Goal: Information Seeking & Learning: Learn about a topic

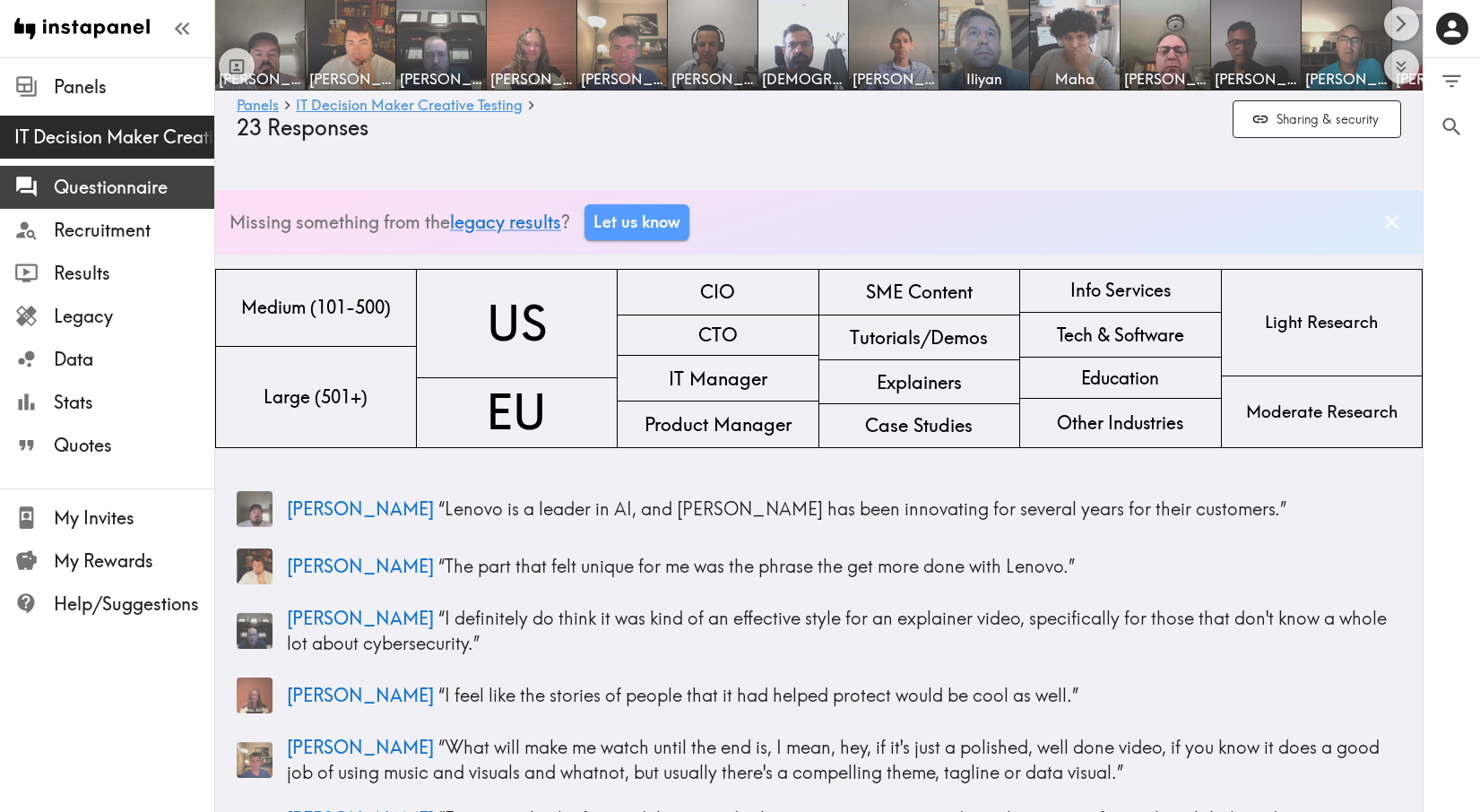
click at [159, 197] on span "Questionnaire" at bounding box center [134, 187] width 161 height 25
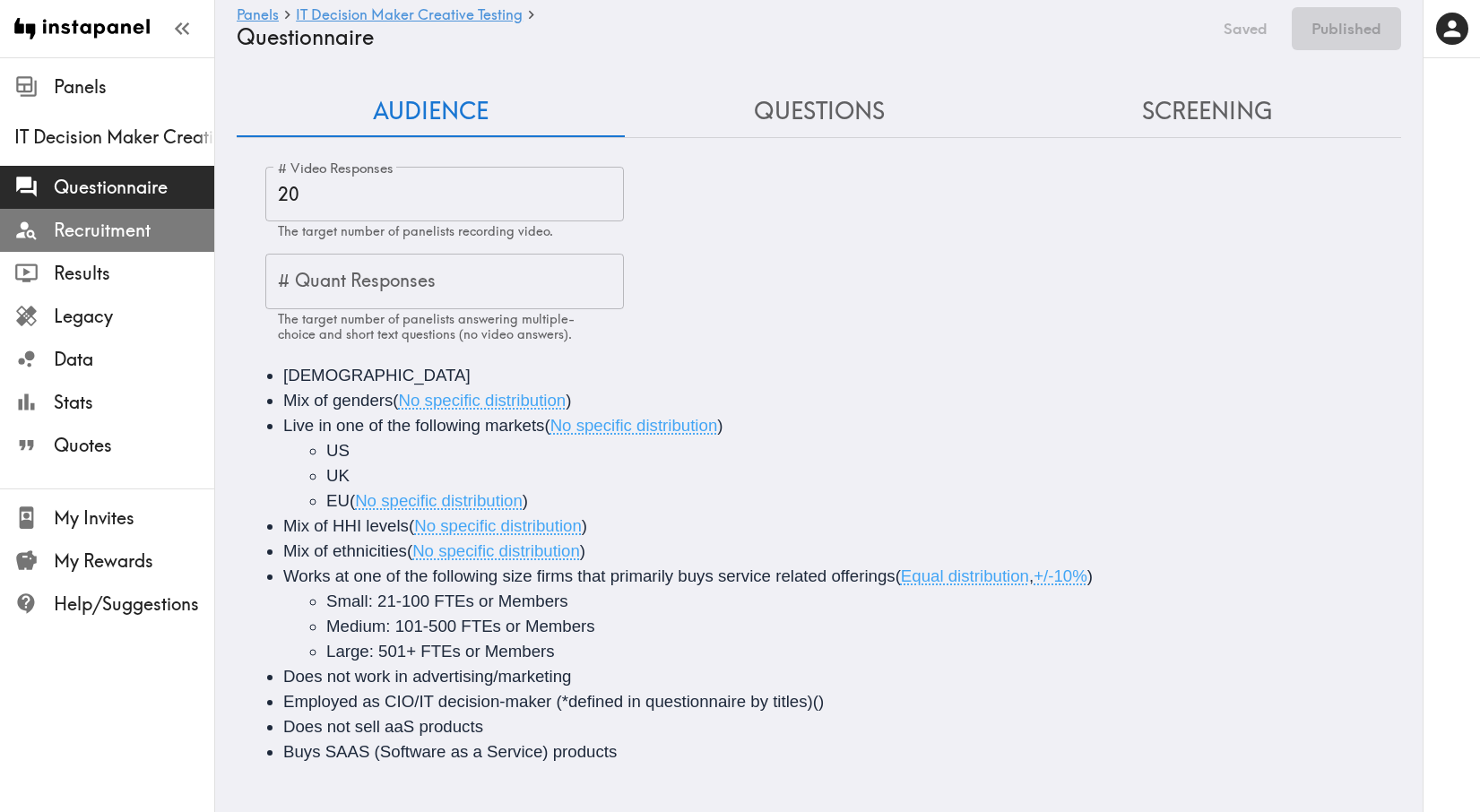
click at [159, 234] on span "Recruitment" at bounding box center [134, 230] width 161 height 25
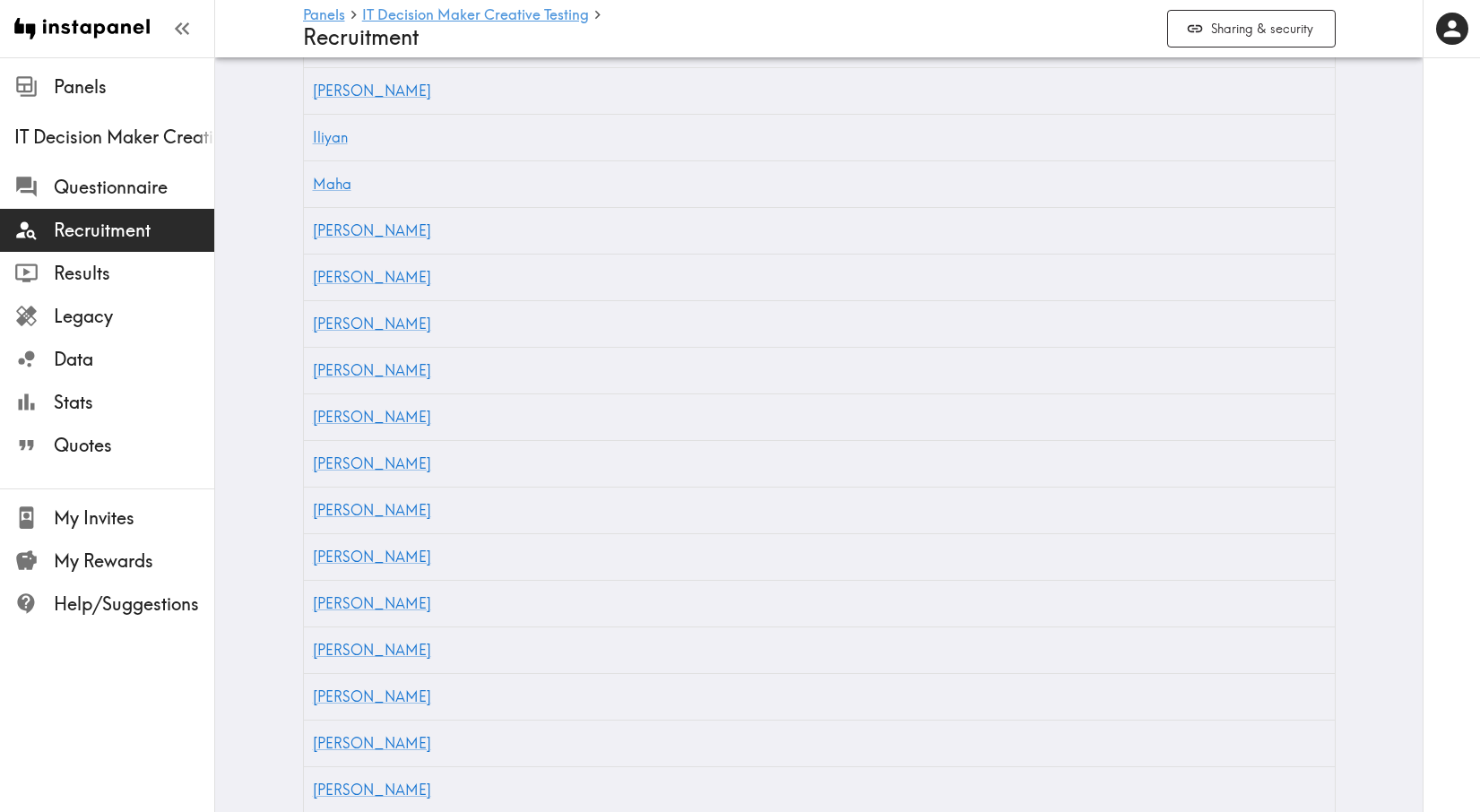
scroll to position [1753, 0]
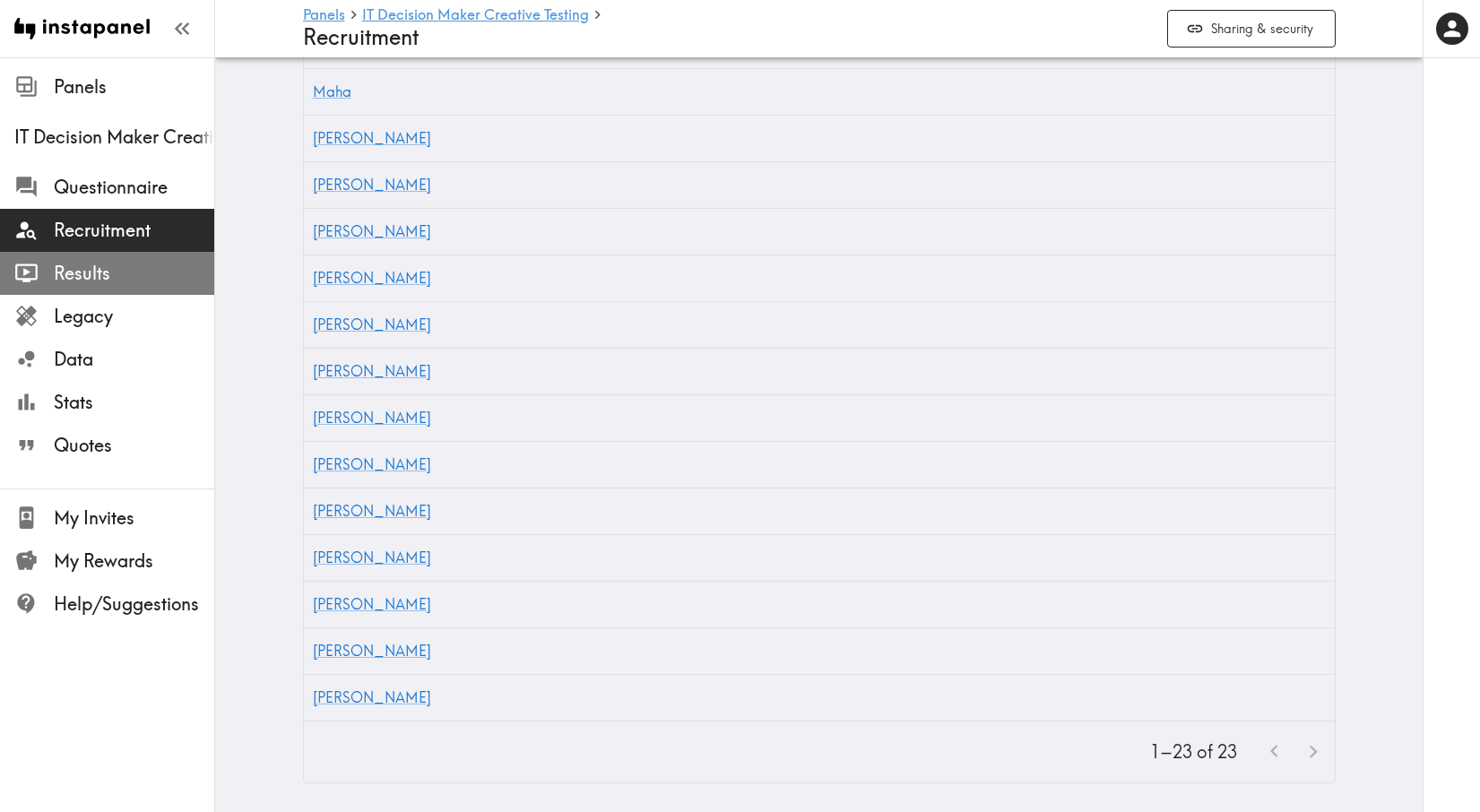
click at [133, 289] on span "Results" at bounding box center [134, 273] width 161 height 32
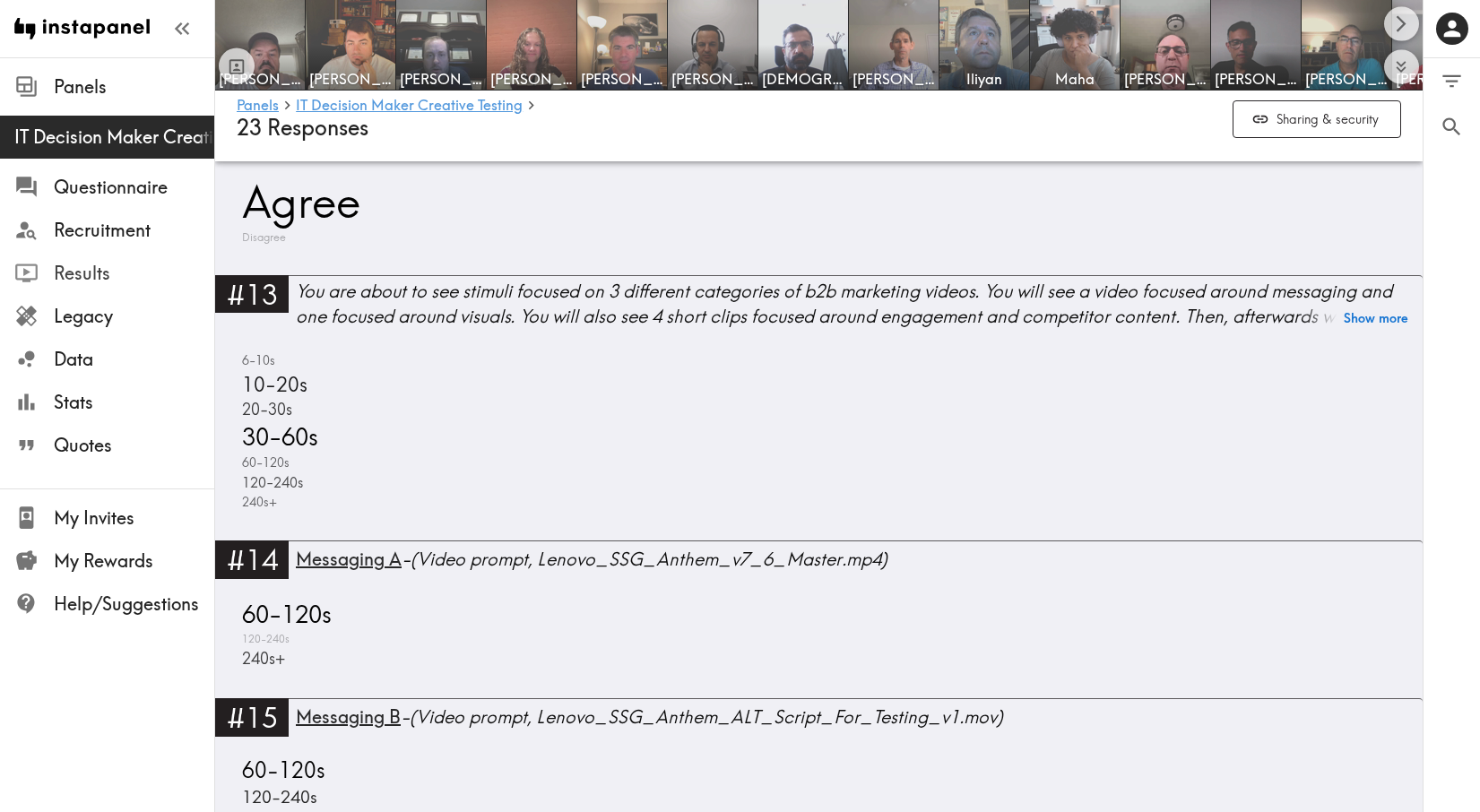
scroll to position [4931, 0]
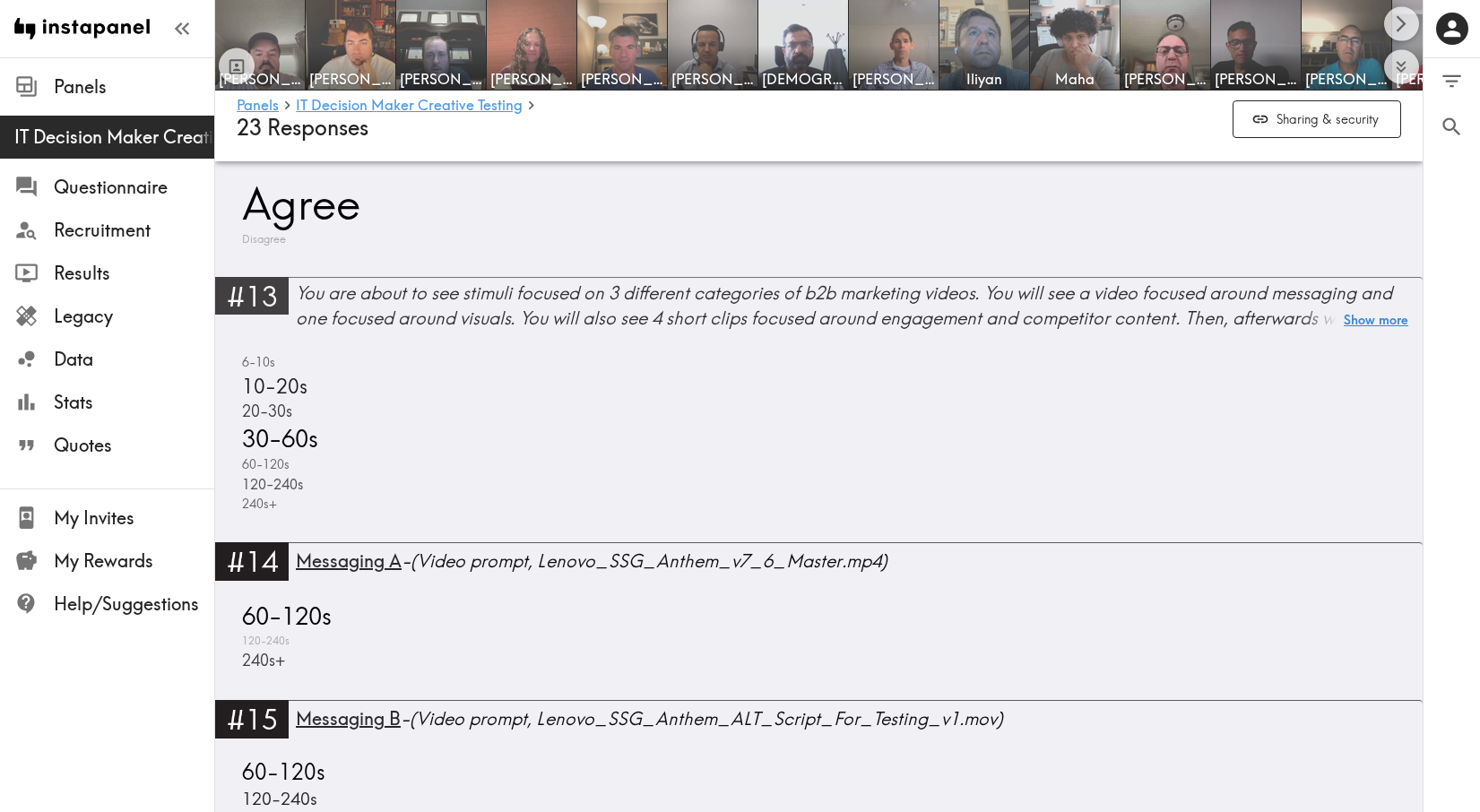
click at [1376, 315] on button "Show more" at bounding box center [1376, 320] width 65 height 25
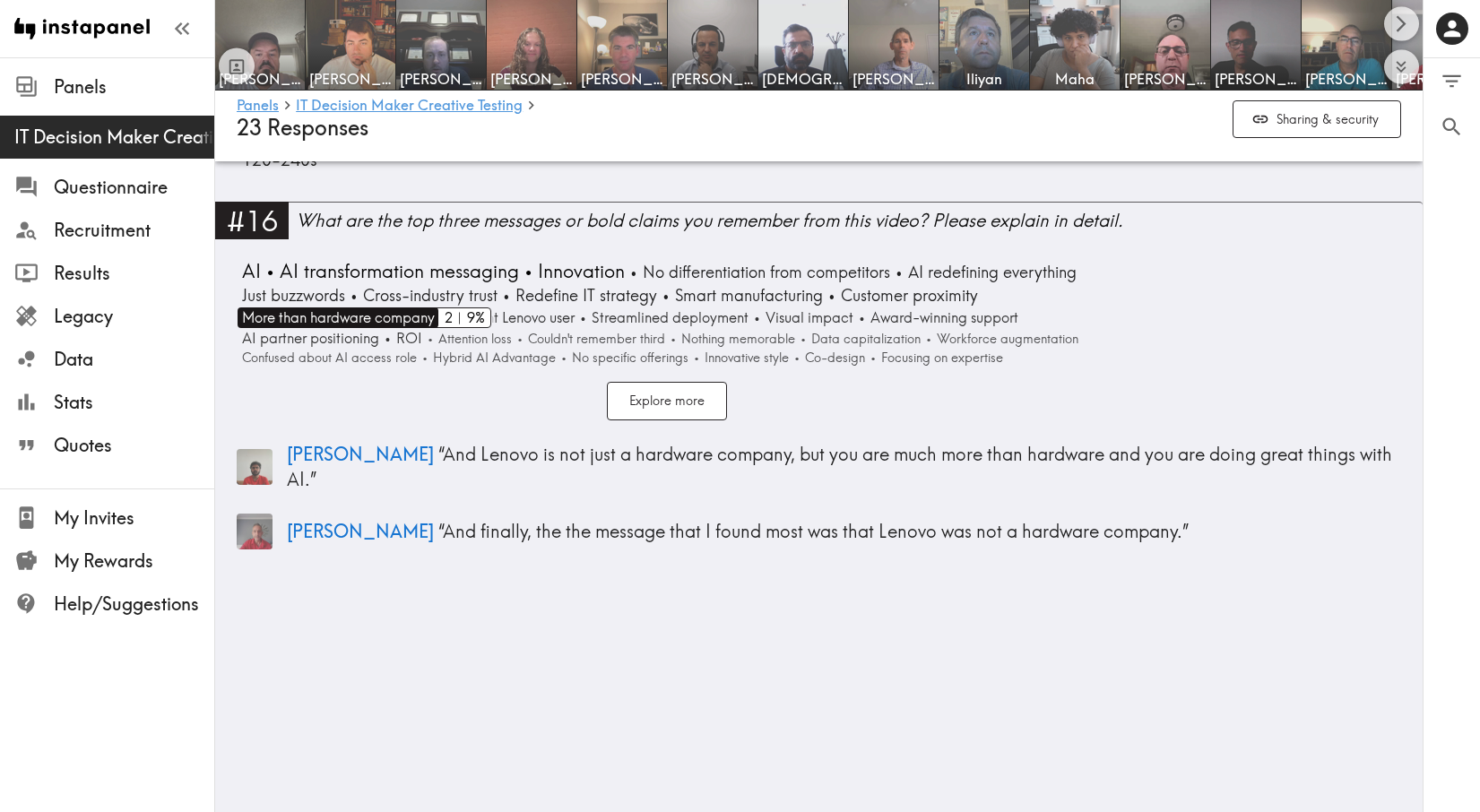
scroll to position [5659, 0]
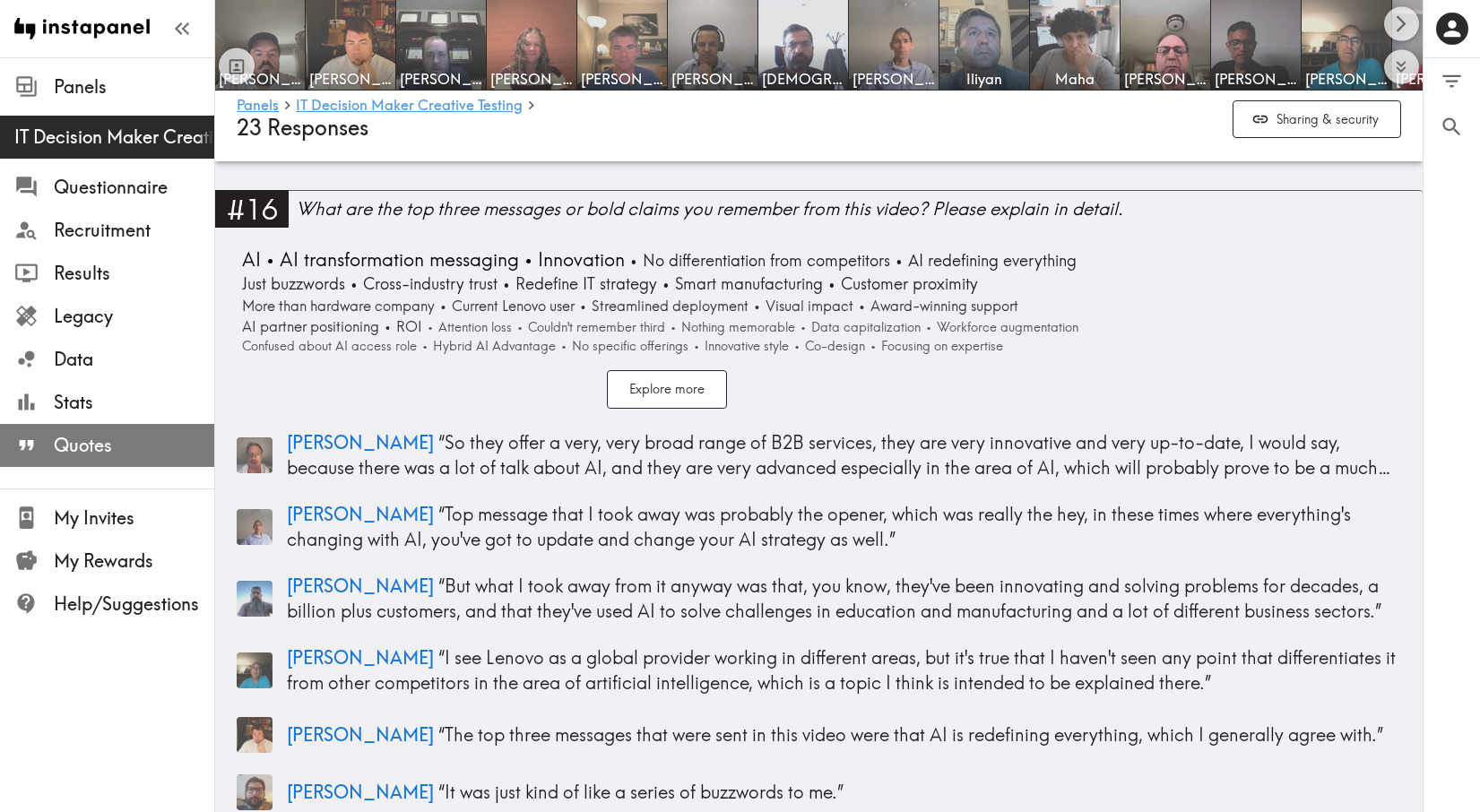
click at [101, 449] on span "Quotes" at bounding box center [134, 445] width 161 height 25
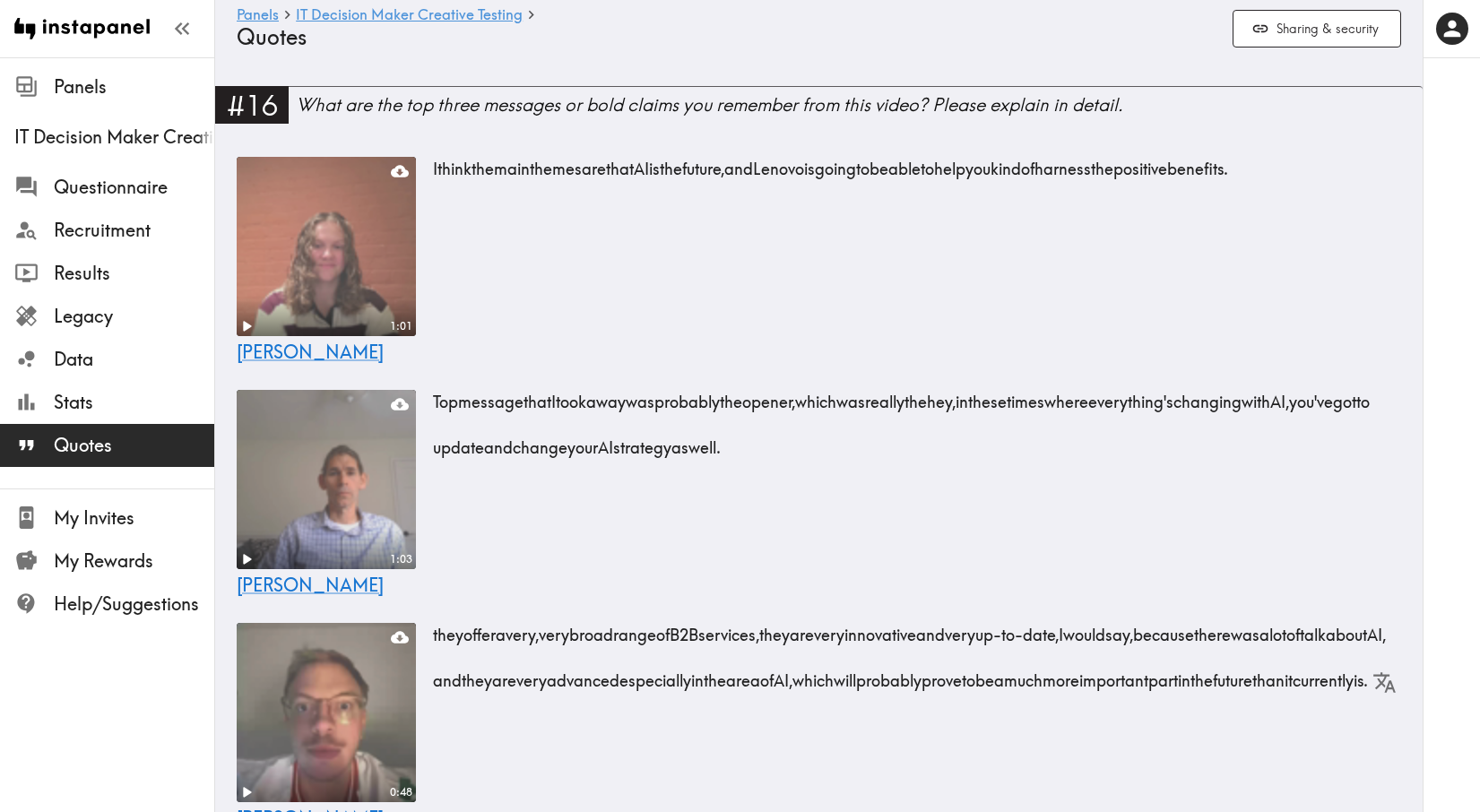
click at [657, 366] on div "1:01 Brittany I think the main themes are that AI is the future, and Lenovo is …" at bounding box center [819, 258] width 1207 height 219
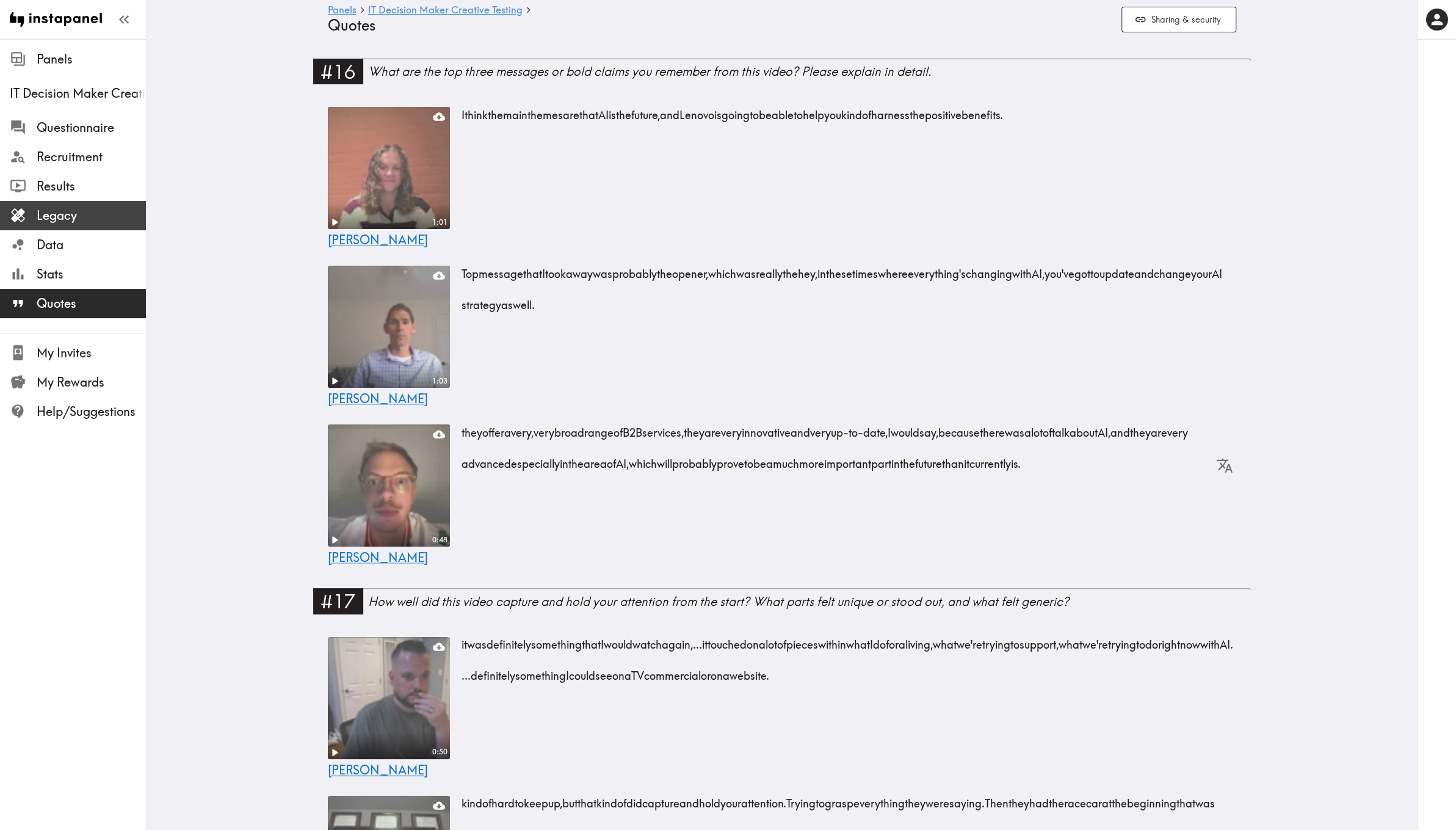
click at [78, 220] on span "Legacy" at bounding box center [91, 215] width 110 height 17
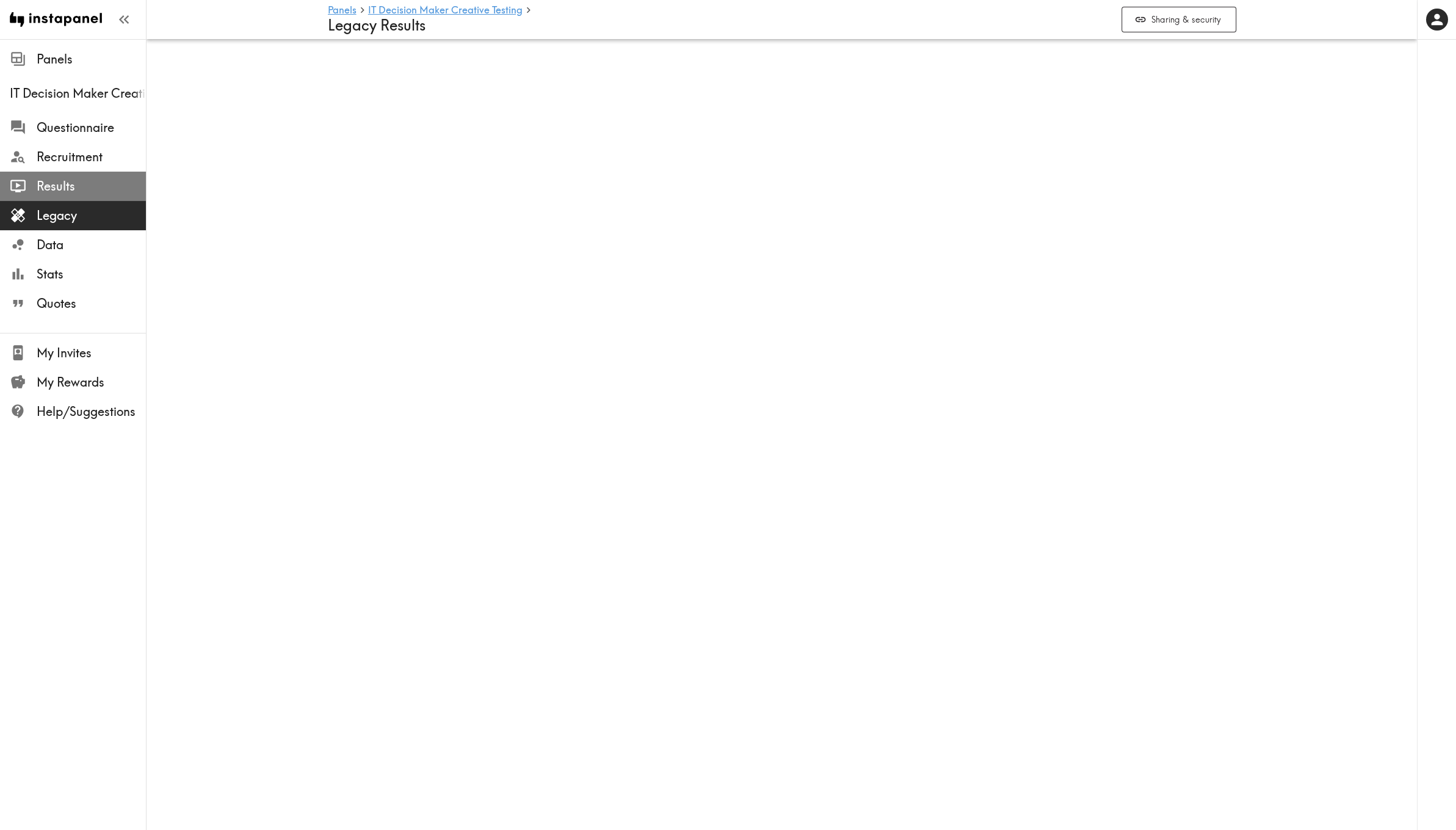
click at [91, 178] on span "Results" at bounding box center [91, 186] width 110 height 17
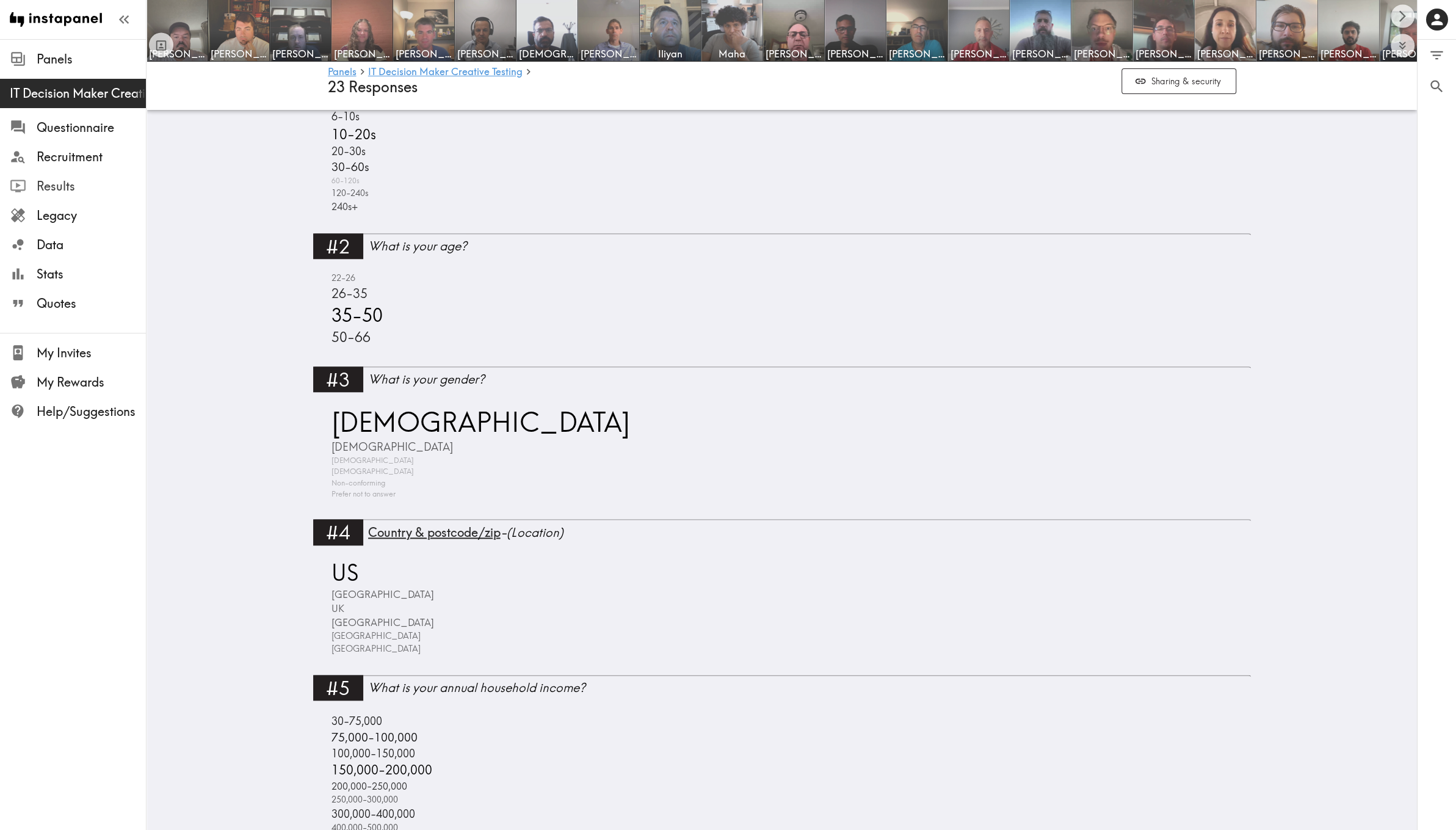
scroll to position [1023, 0]
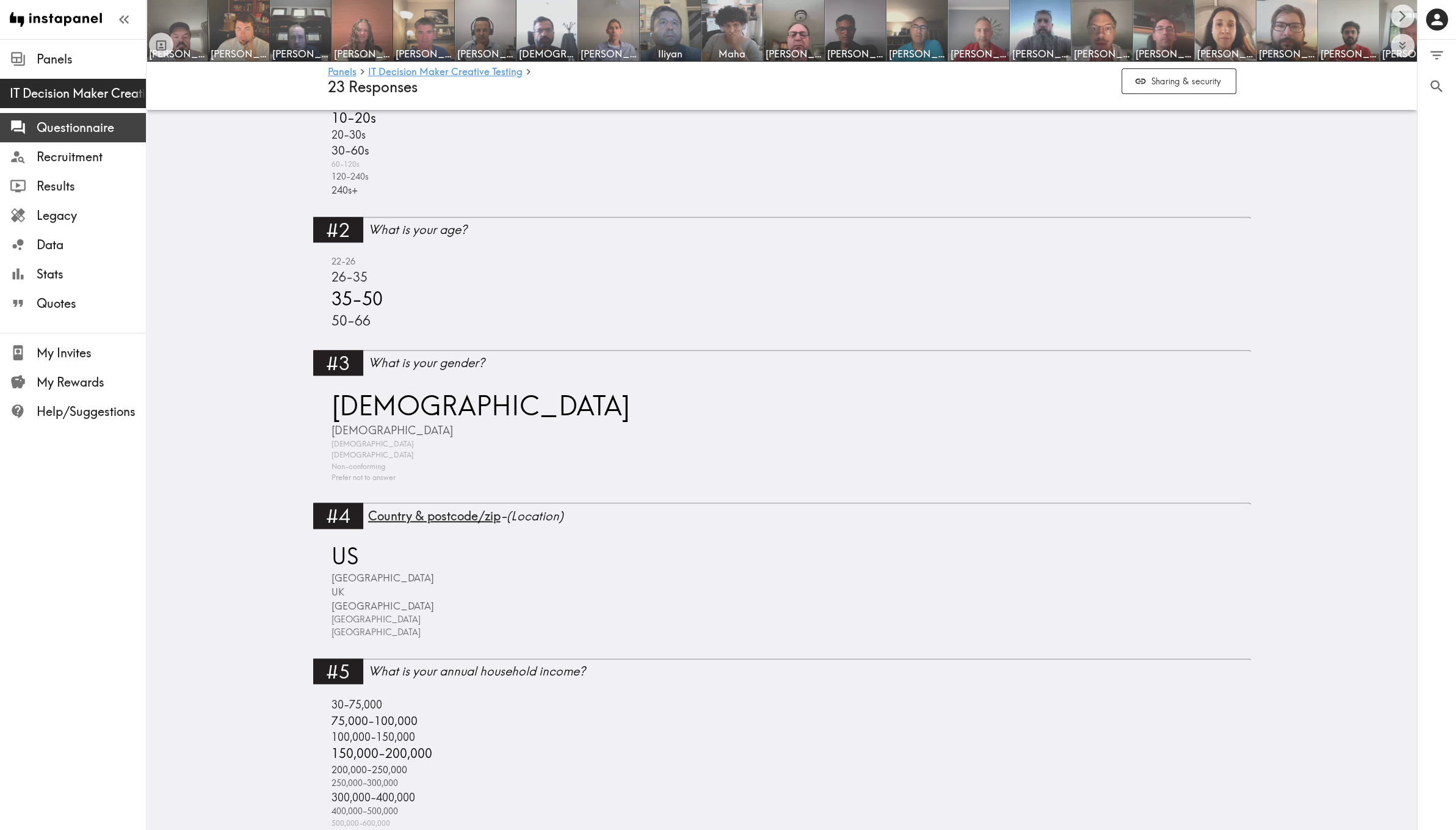
click at [97, 129] on span "Questionnaire" at bounding box center [91, 128] width 110 height 17
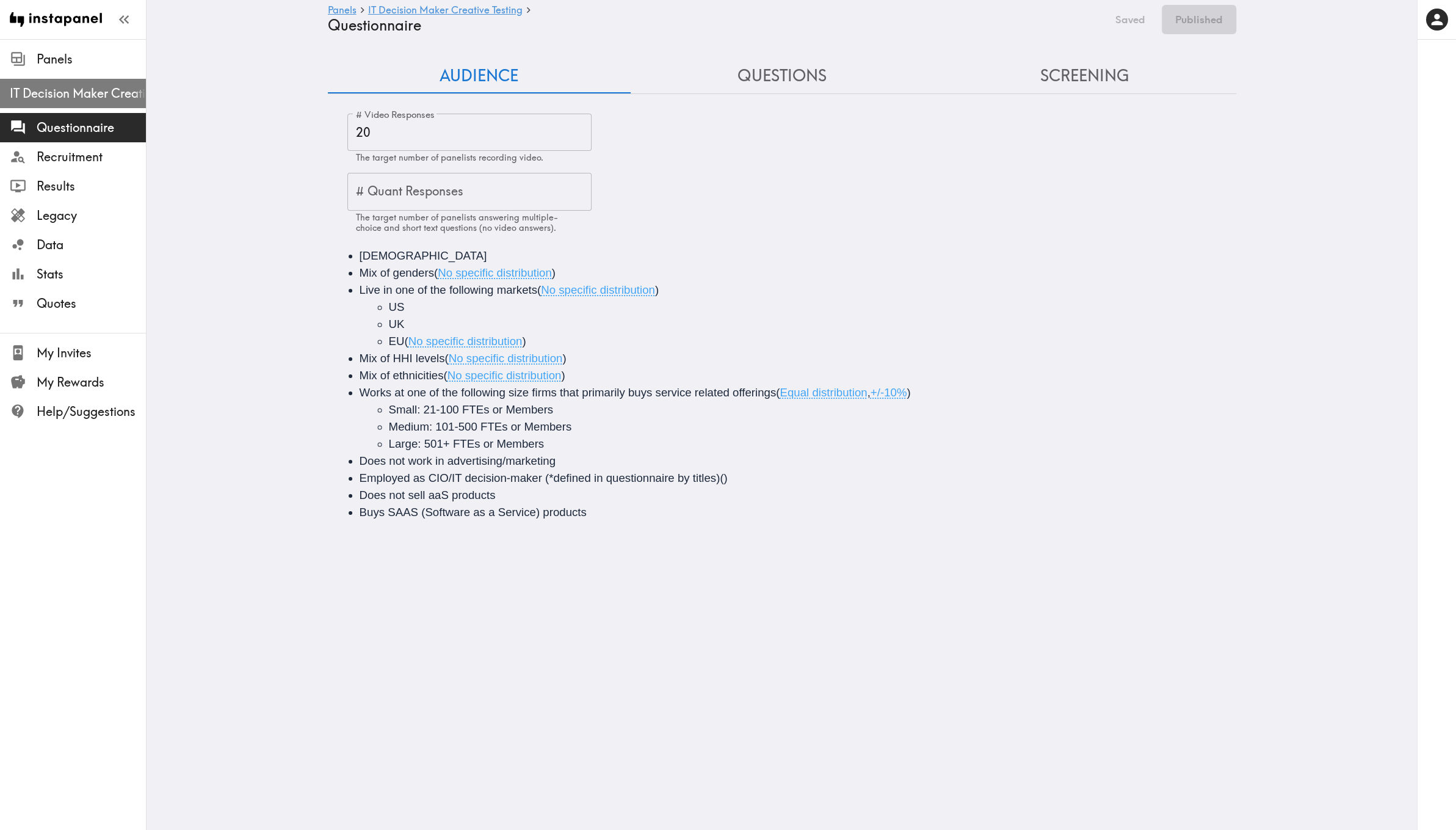
click at [85, 106] on div "IT Decision Maker Creative Testing" at bounding box center [73, 94] width 146 height 32
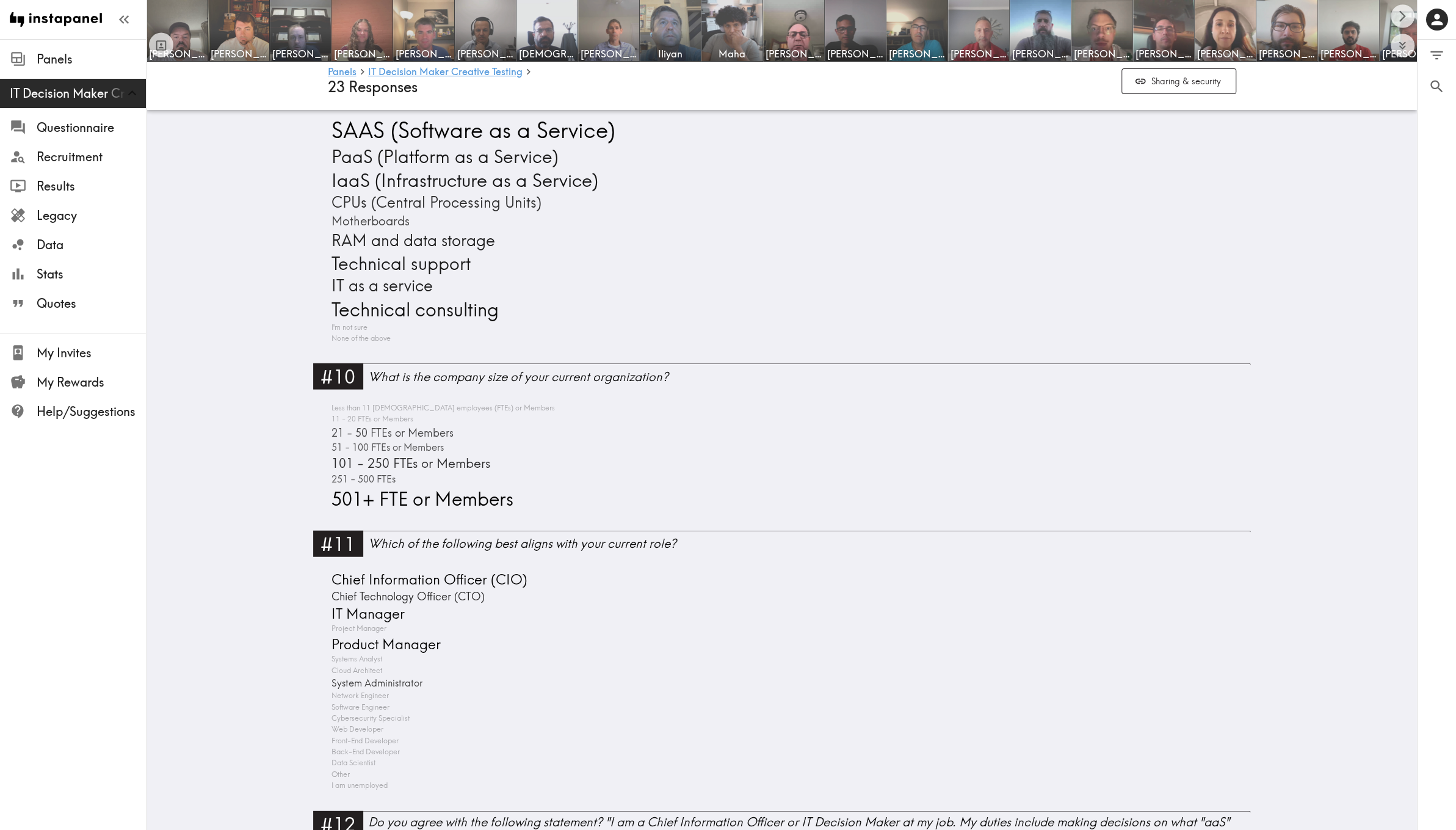
scroll to position [2621, 0]
click at [92, 154] on span "Recruitment" at bounding box center [91, 157] width 110 height 17
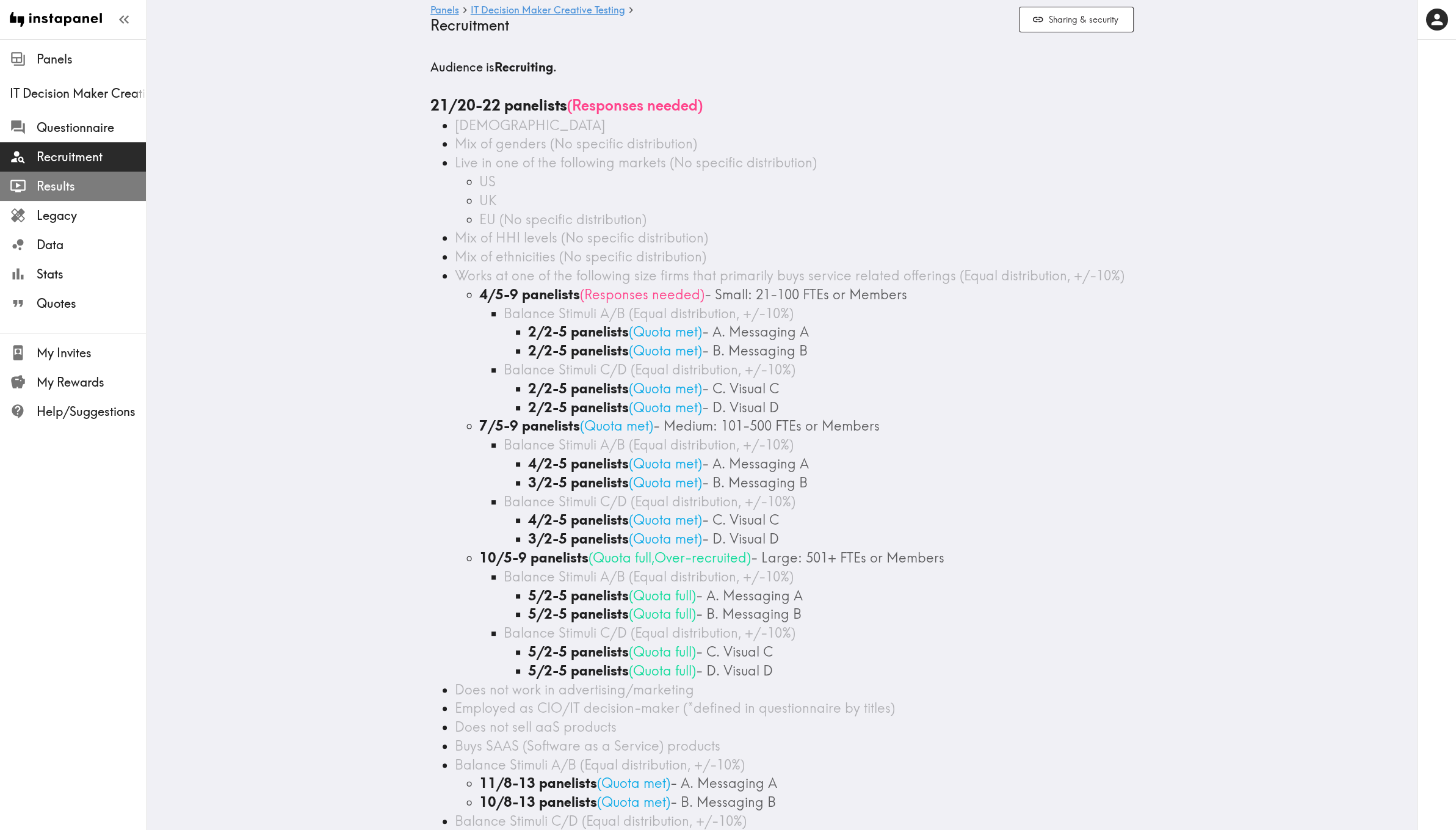
click at [86, 187] on span "Results" at bounding box center [91, 186] width 110 height 17
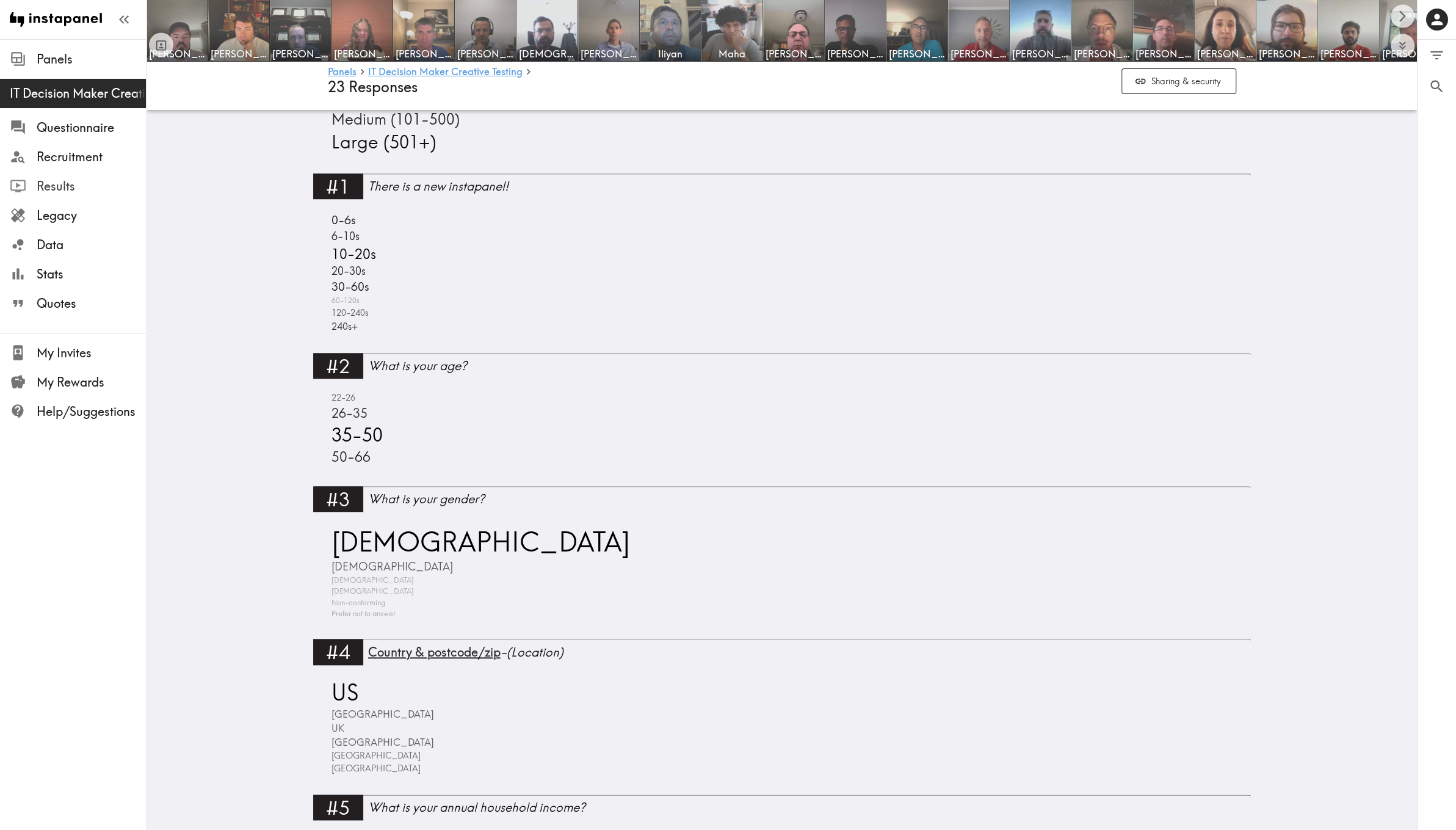
scroll to position [901, 0]
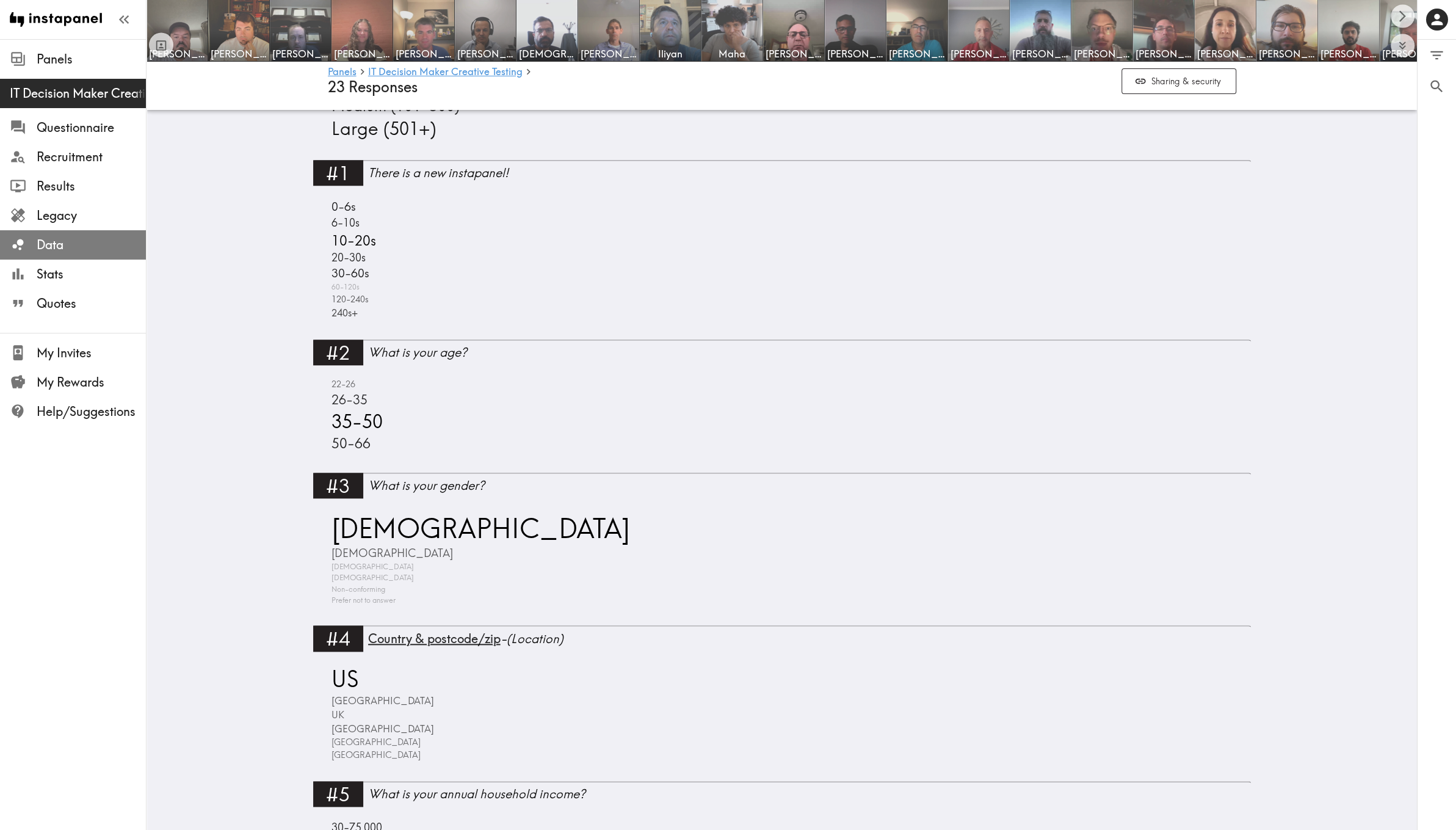
click at [74, 240] on span "Data" at bounding box center [91, 245] width 110 height 17
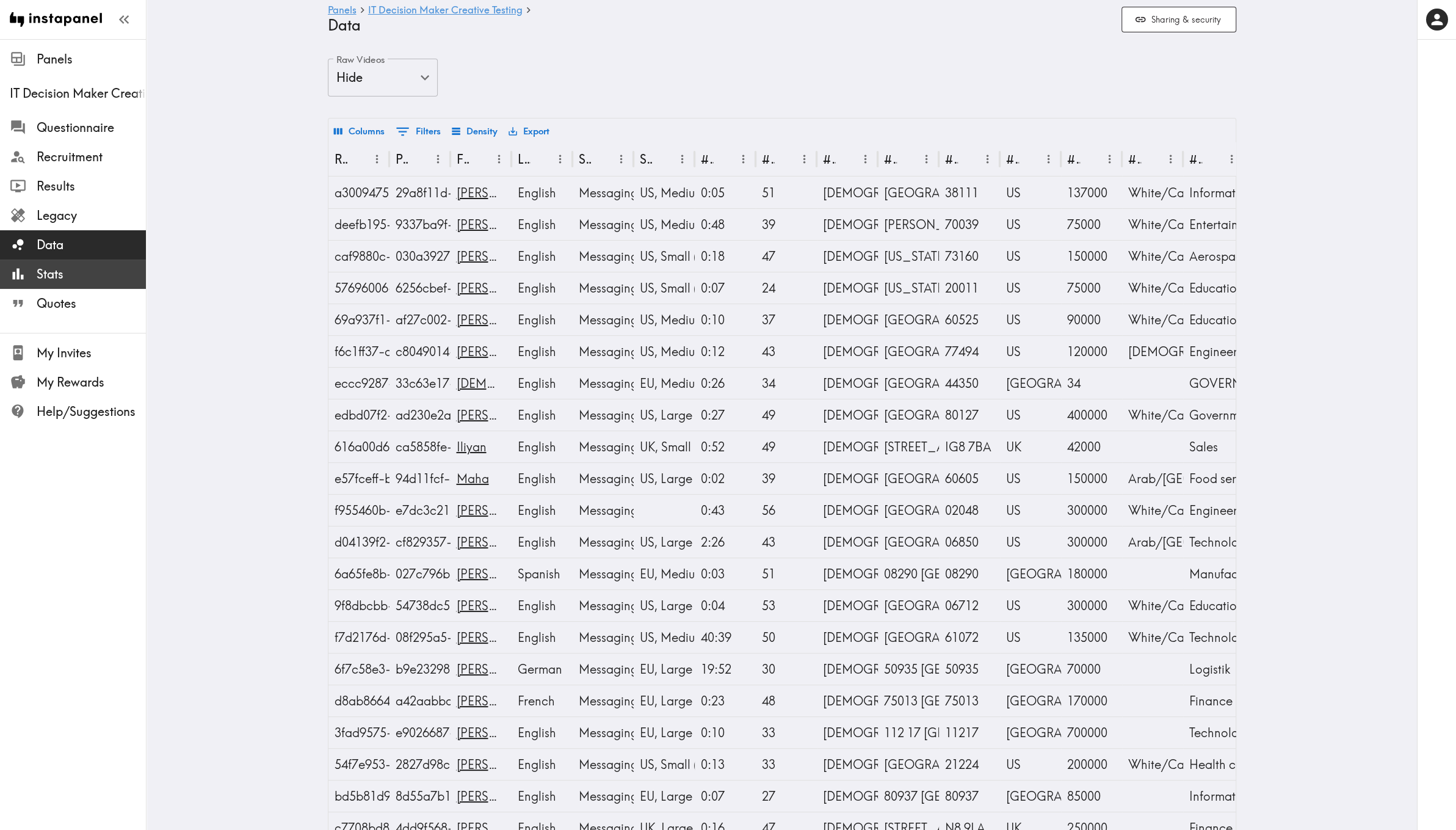
click at [72, 268] on span "Stats" at bounding box center [91, 274] width 110 height 17
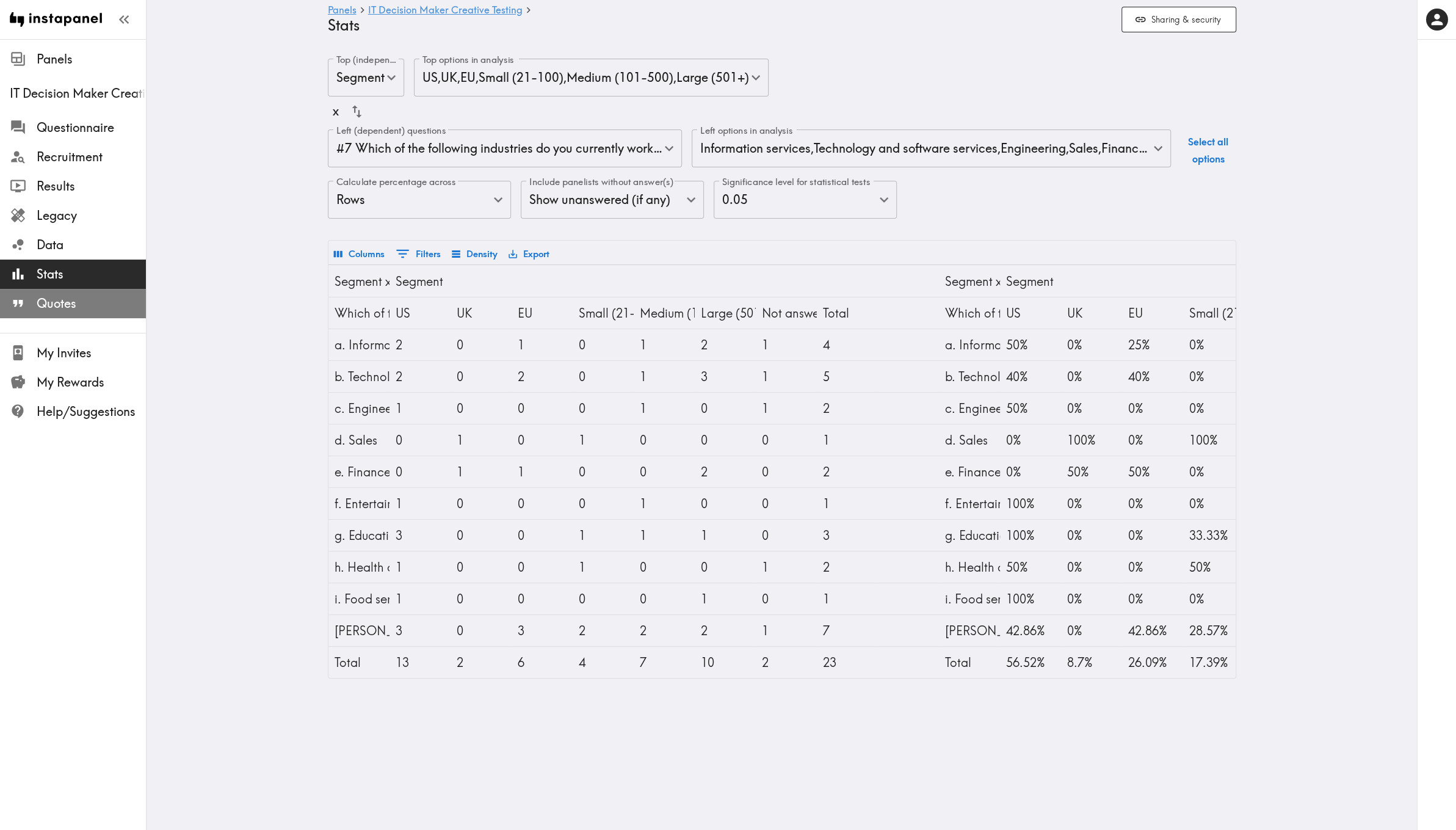
click at [74, 300] on span "Quotes" at bounding box center [91, 303] width 110 height 17
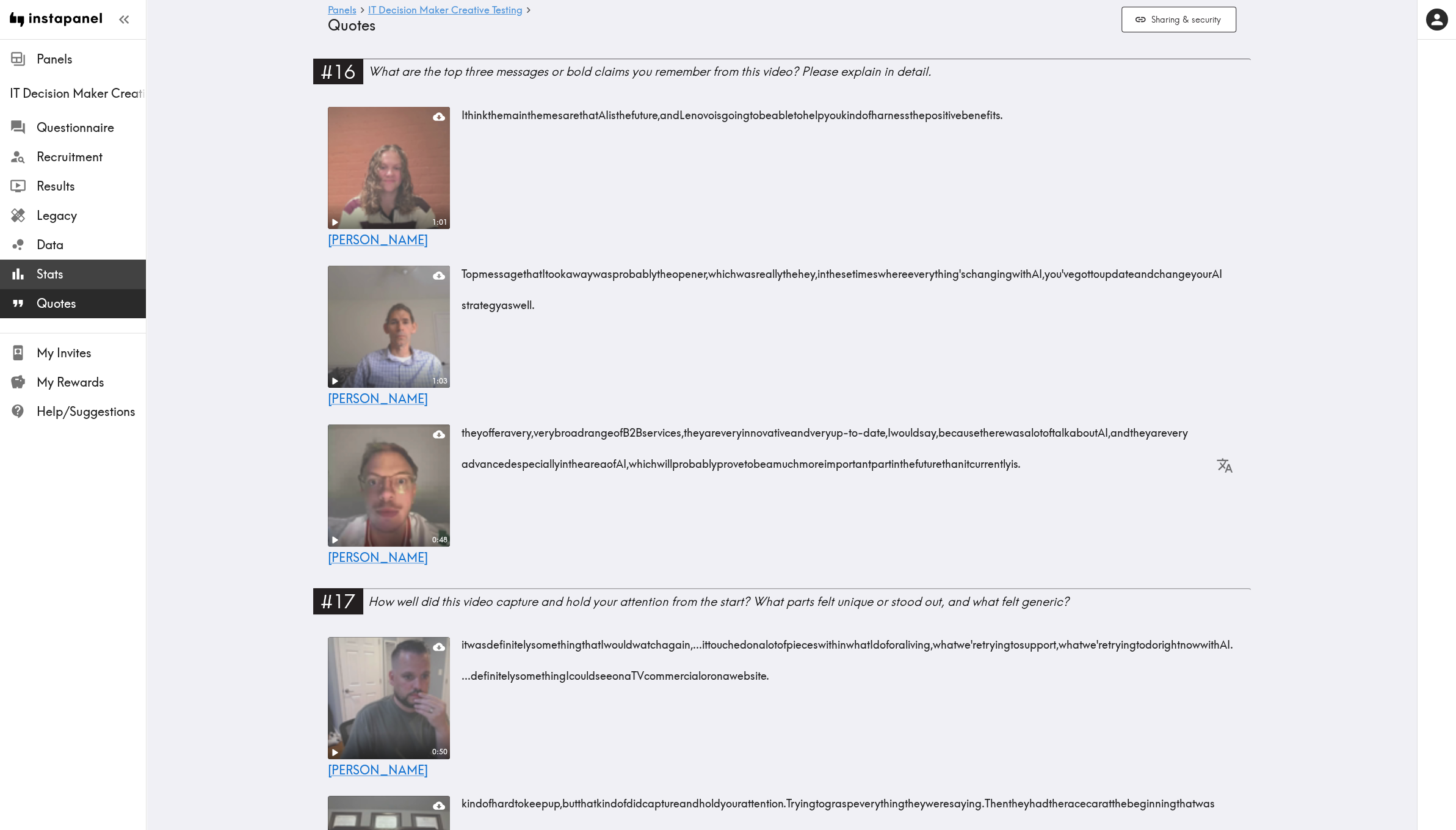
click at [56, 281] on span "Stats" at bounding box center [91, 274] width 110 height 17
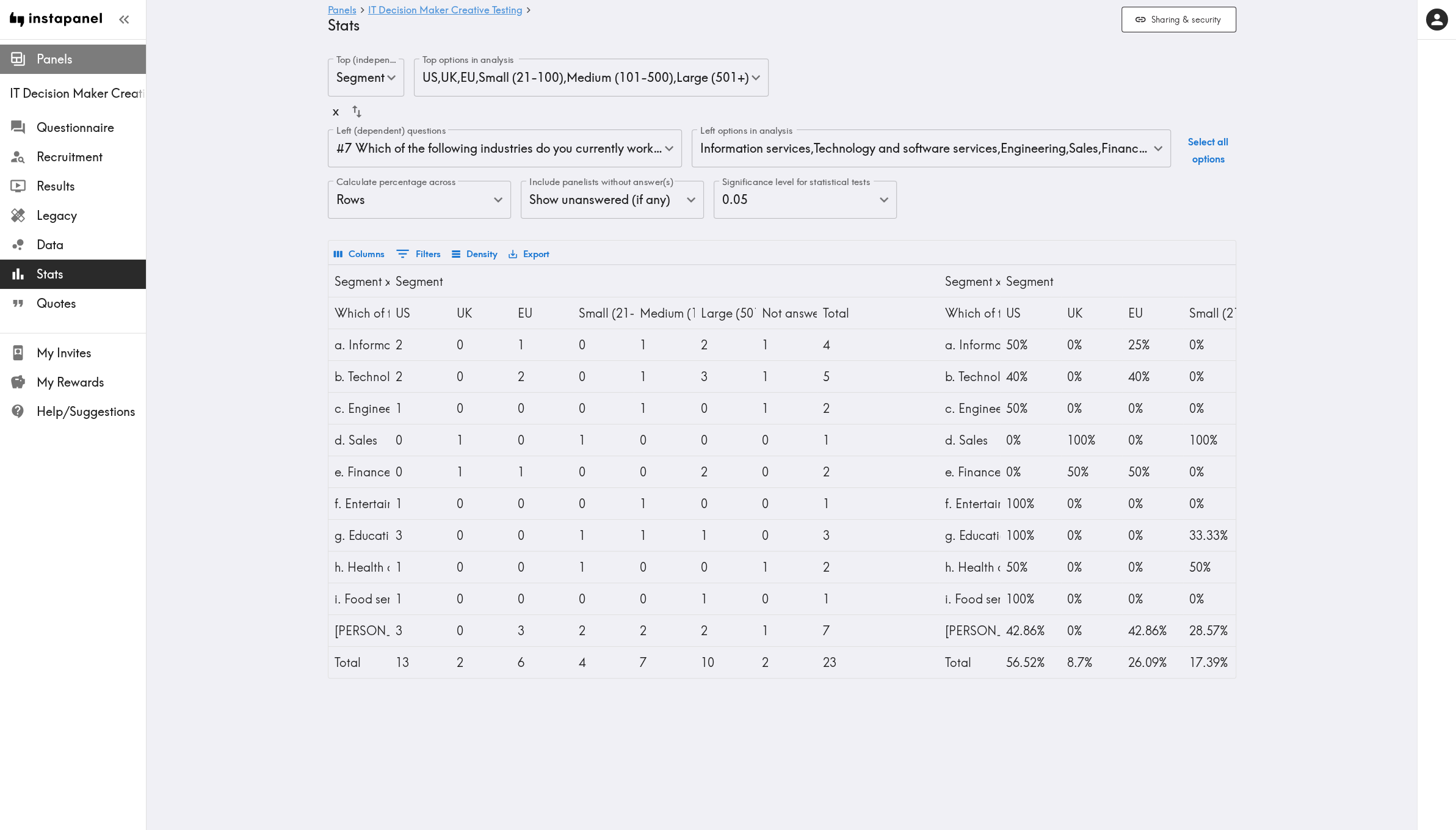
click at [63, 65] on span "Panels" at bounding box center [91, 59] width 110 height 17
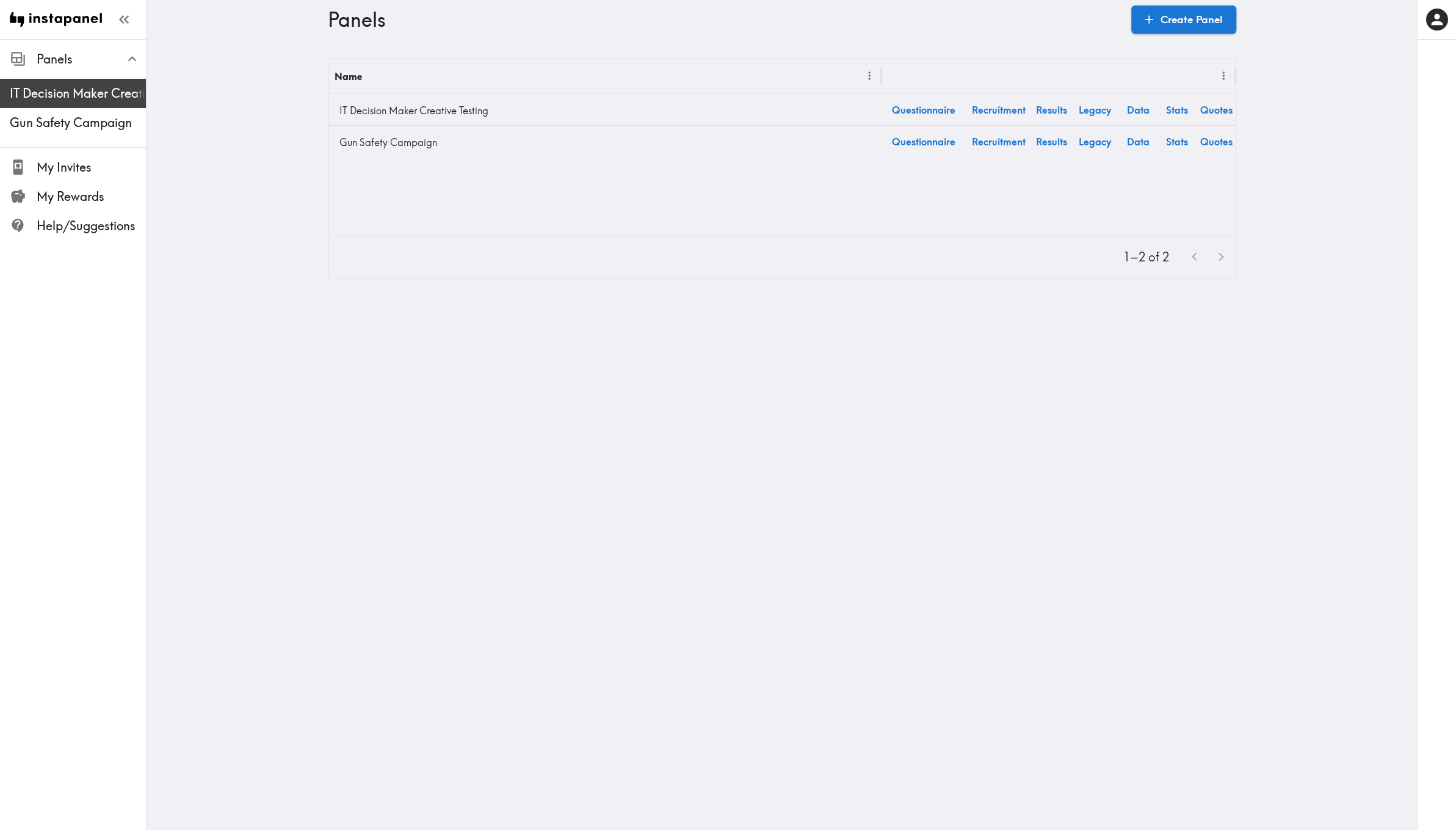
click at [69, 84] on span "IT Decision Maker Creative Testing" at bounding box center [78, 94] width 136 height 22
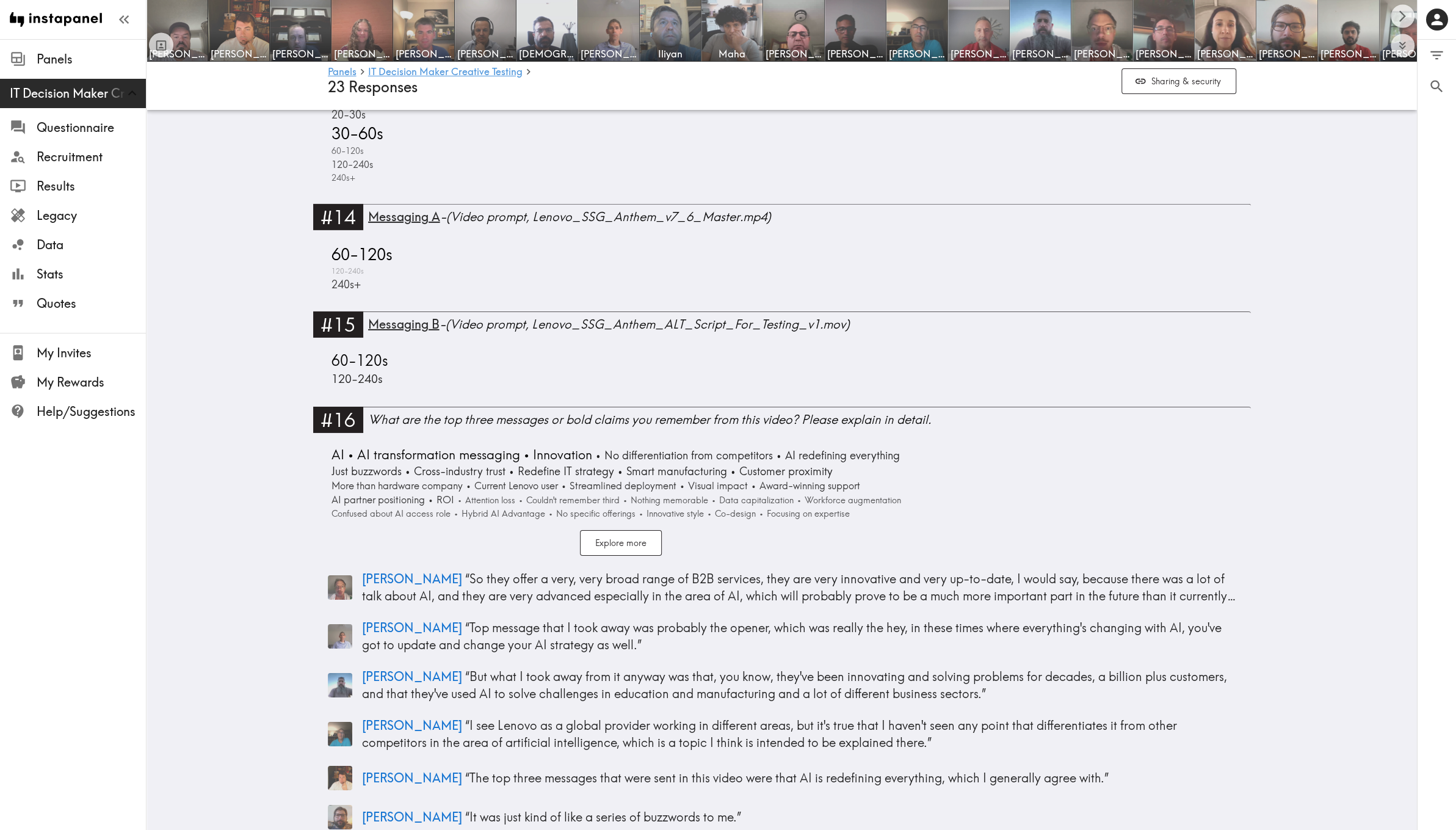
scroll to position [3533, 0]
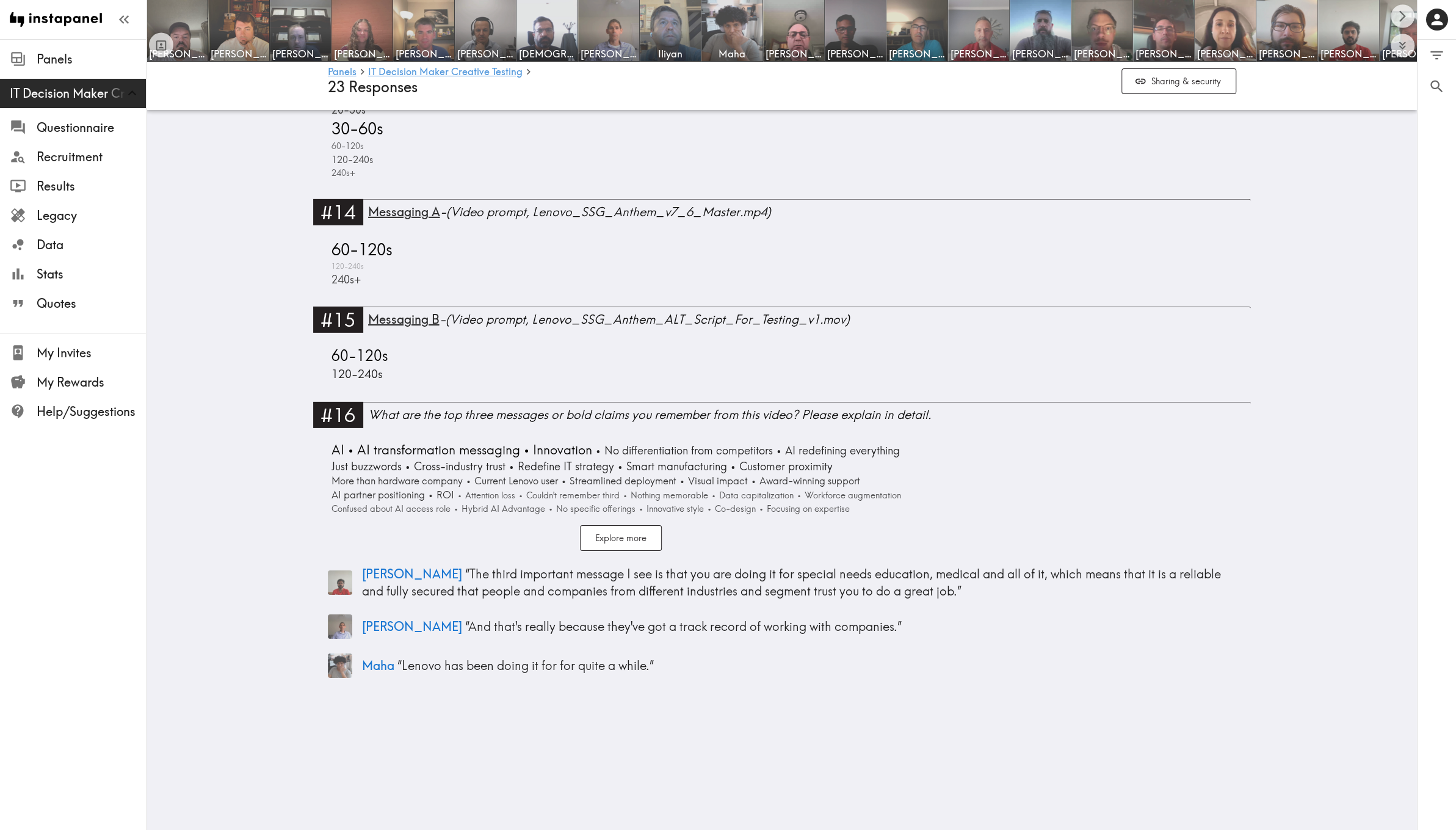
click at [395, 459] on span "Just buzzwords" at bounding box center [365, 467] width 73 height 15
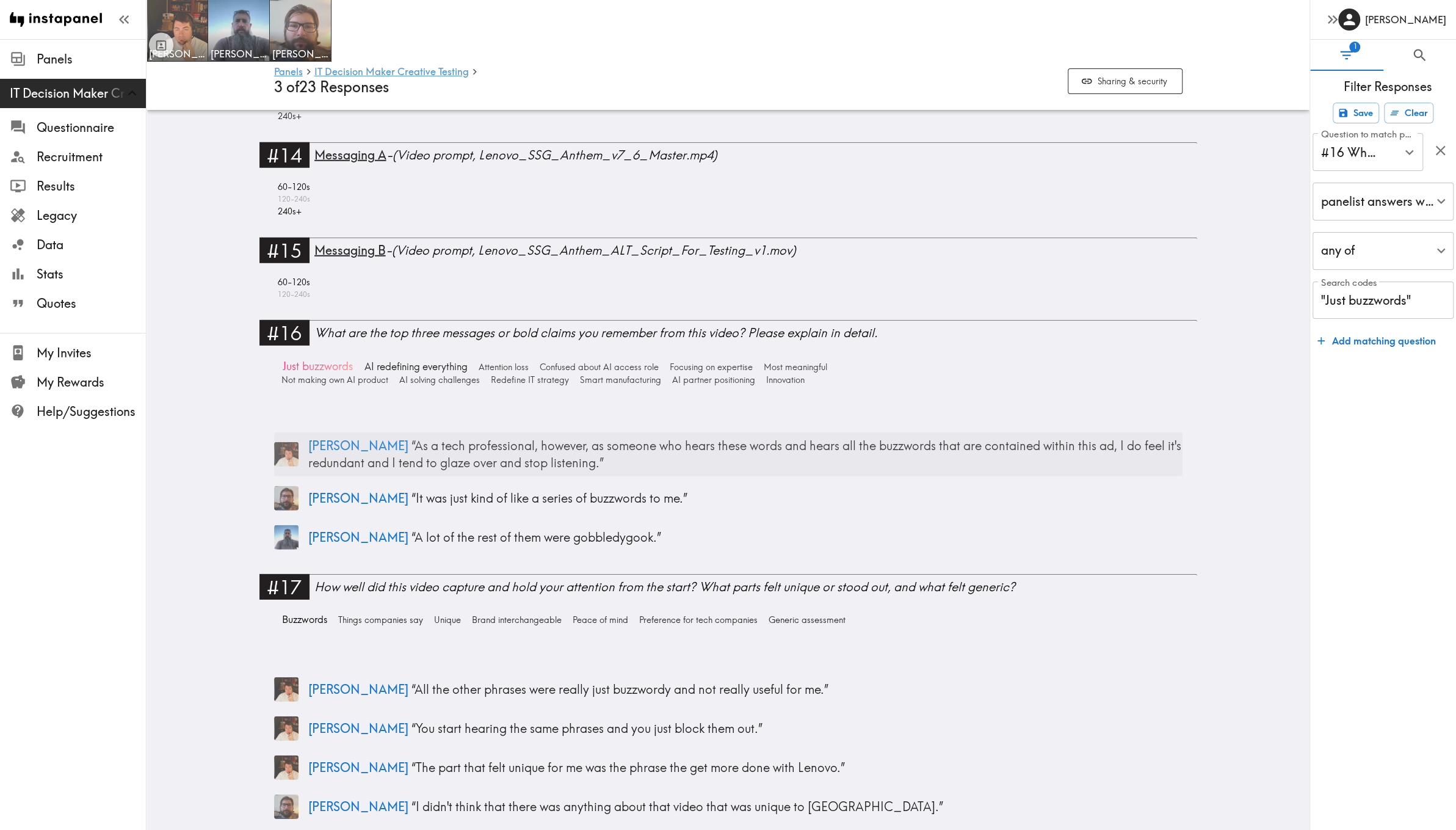
scroll to position [3030, 0]
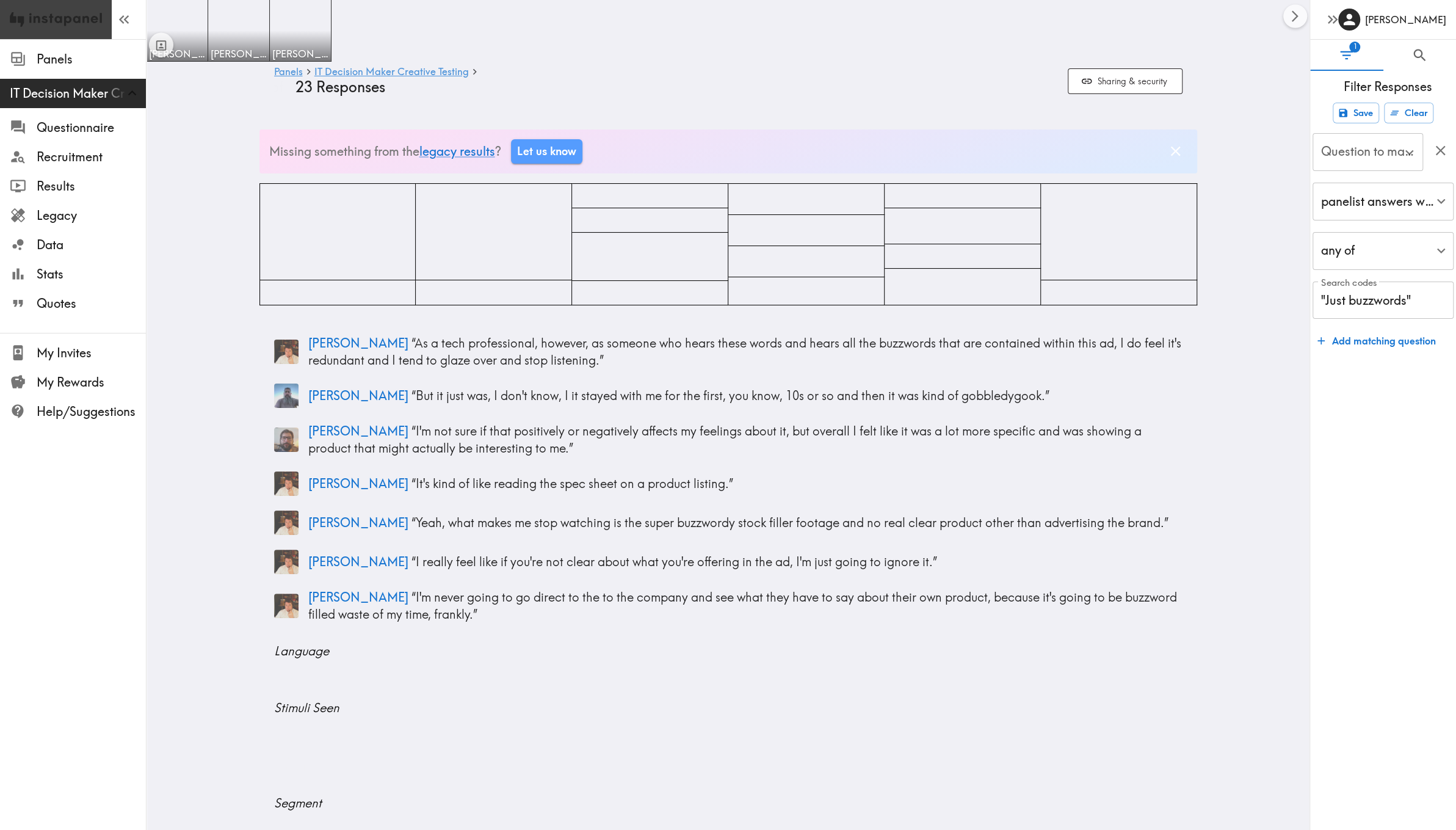
type input "#16 What are the top three messages or bold claims you remember…"
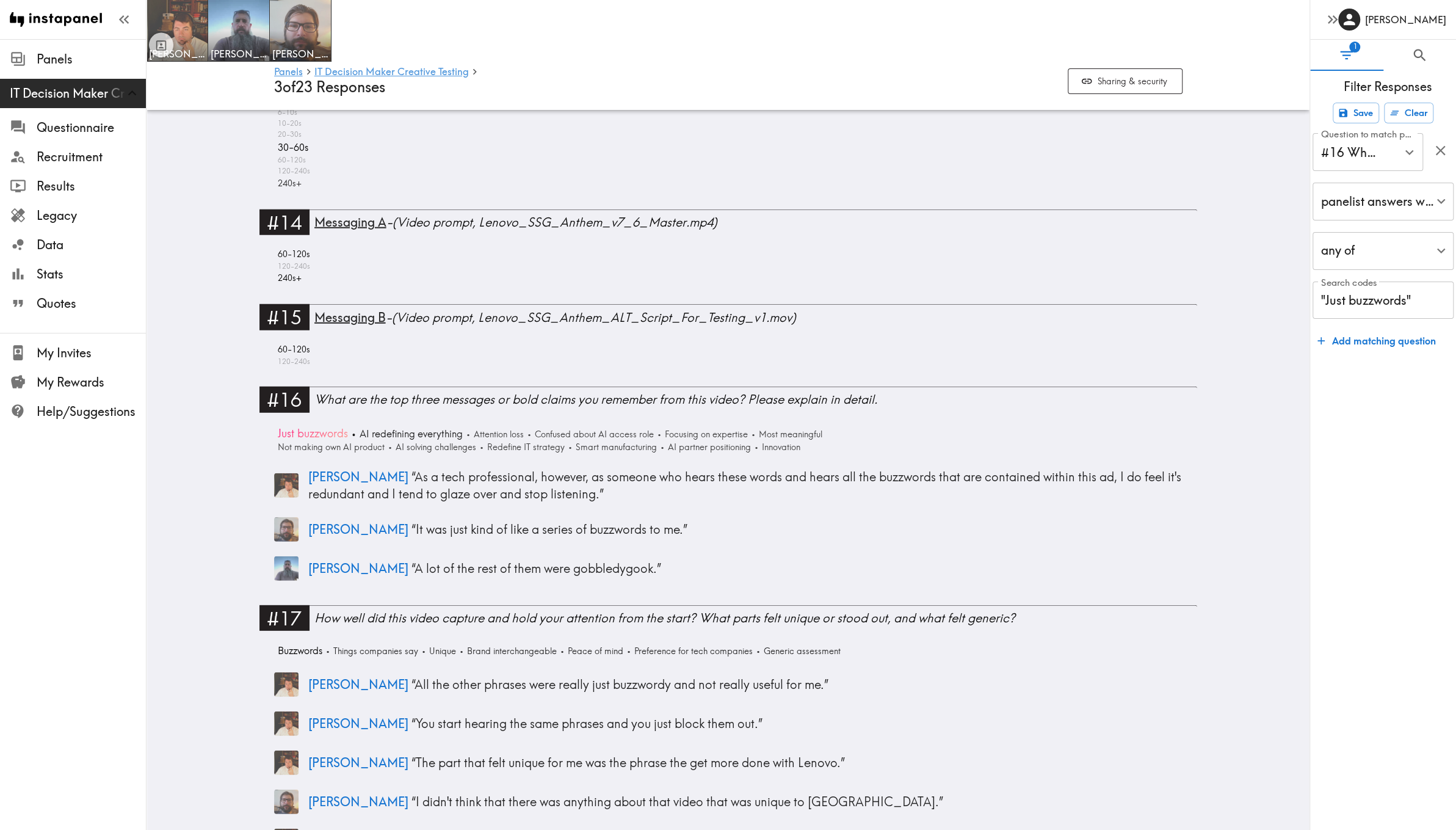
scroll to position [2963, 0]
click at [303, 426] on span "Just buzzwords" at bounding box center [311, 431] width 73 height 15
click at [272, 425] on div "#16 What are the top three messages or bold claims you remember from this video…" at bounding box center [728, 494] width 938 height 219
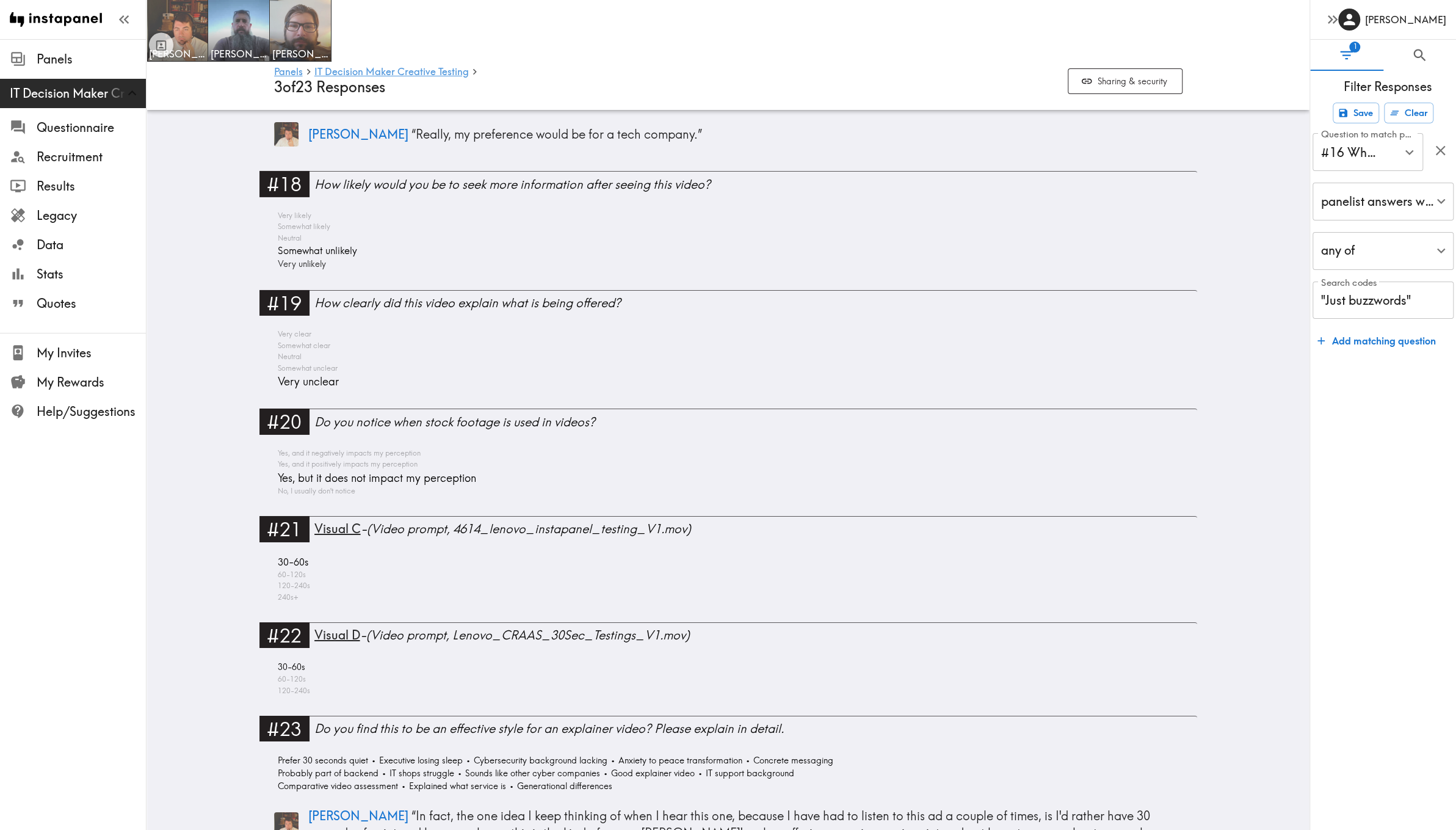
scroll to position [3708, 0]
click at [122, 22] on icon "button" at bounding box center [124, 19] width 17 height 17
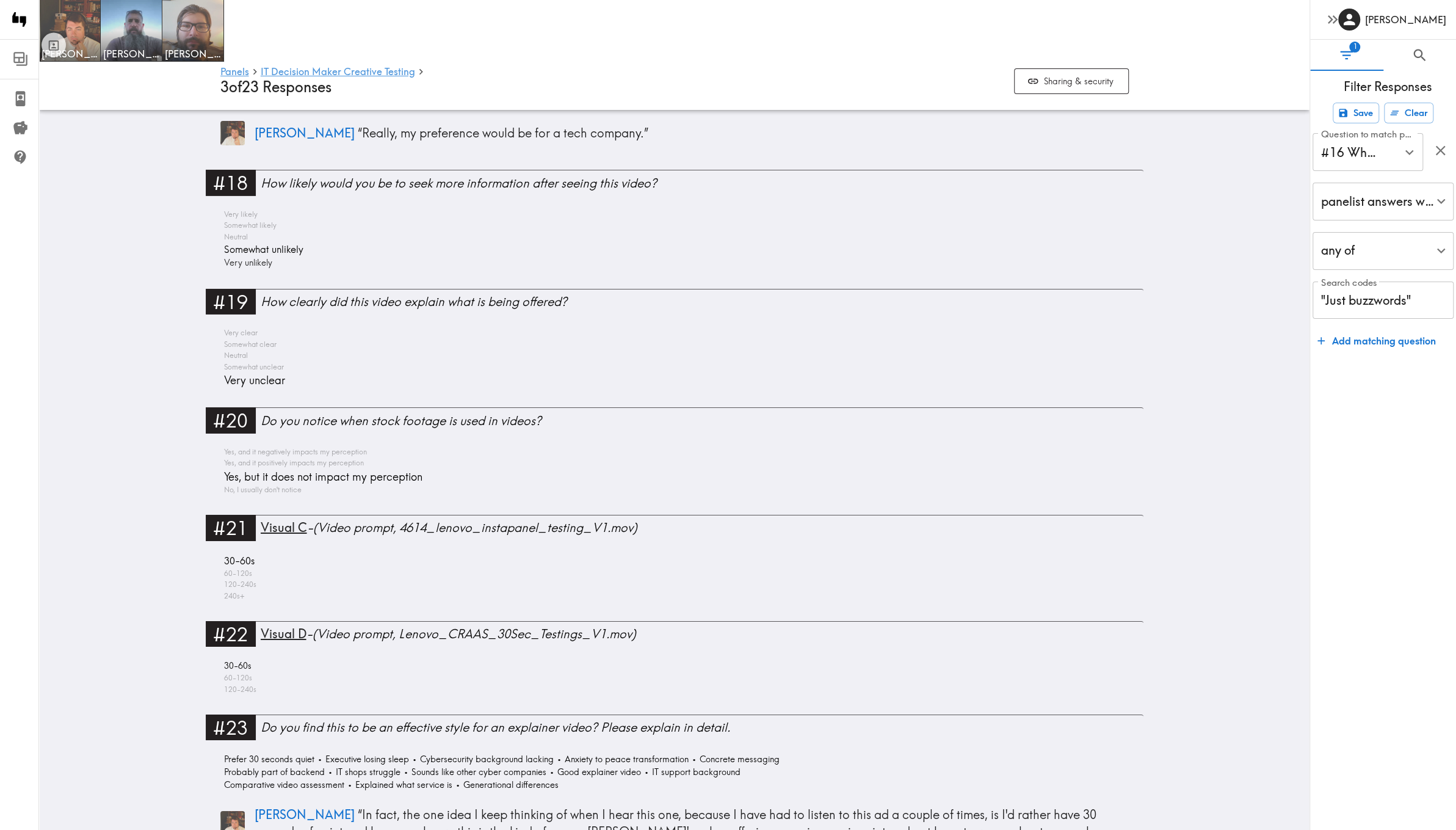
click at [33, 24] on div at bounding box center [19, 19] width 39 height 39
click at [21, 23] on icon "button" at bounding box center [20, 20] width 17 height 17
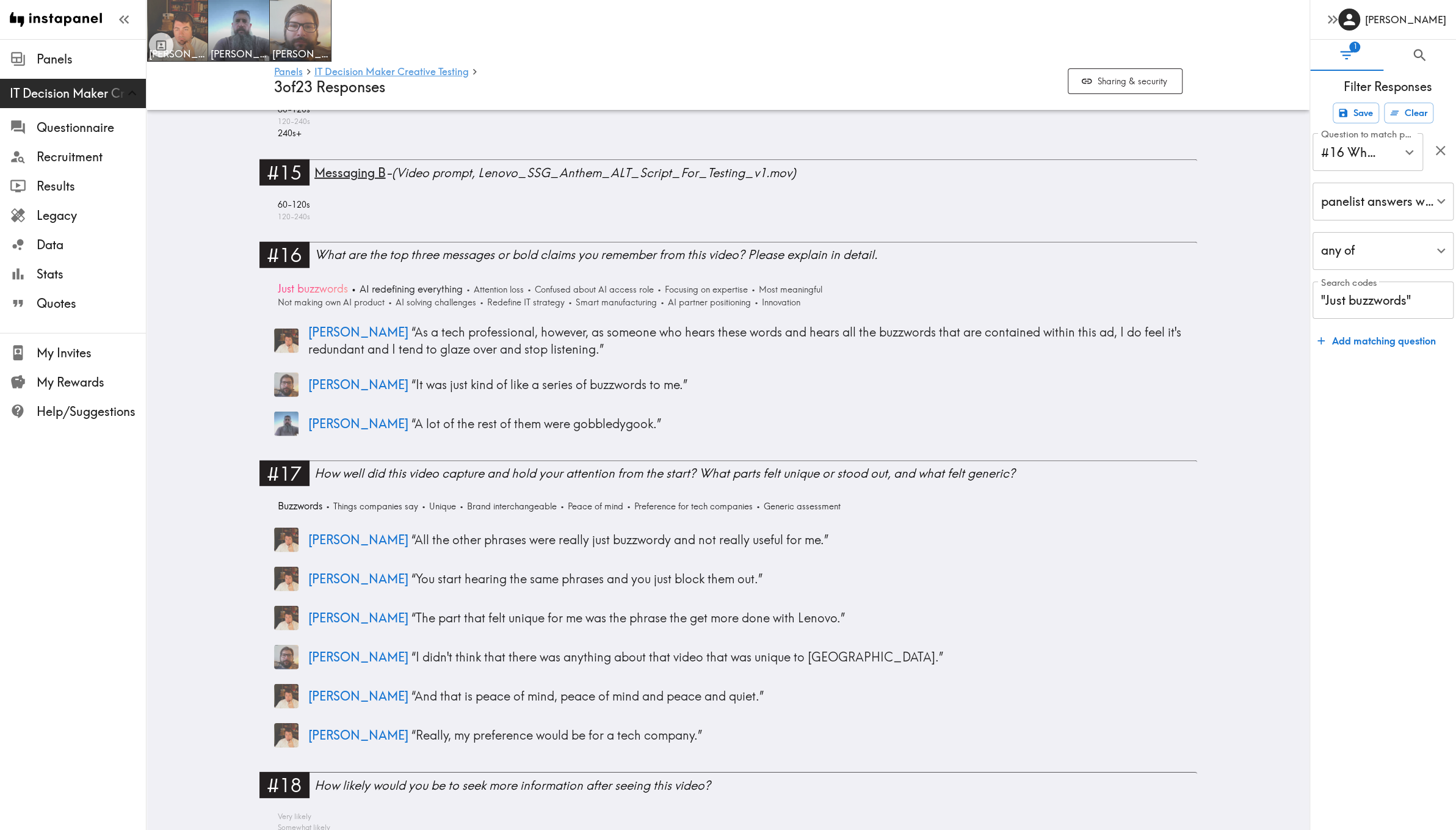
scroll to position [3101, 0]
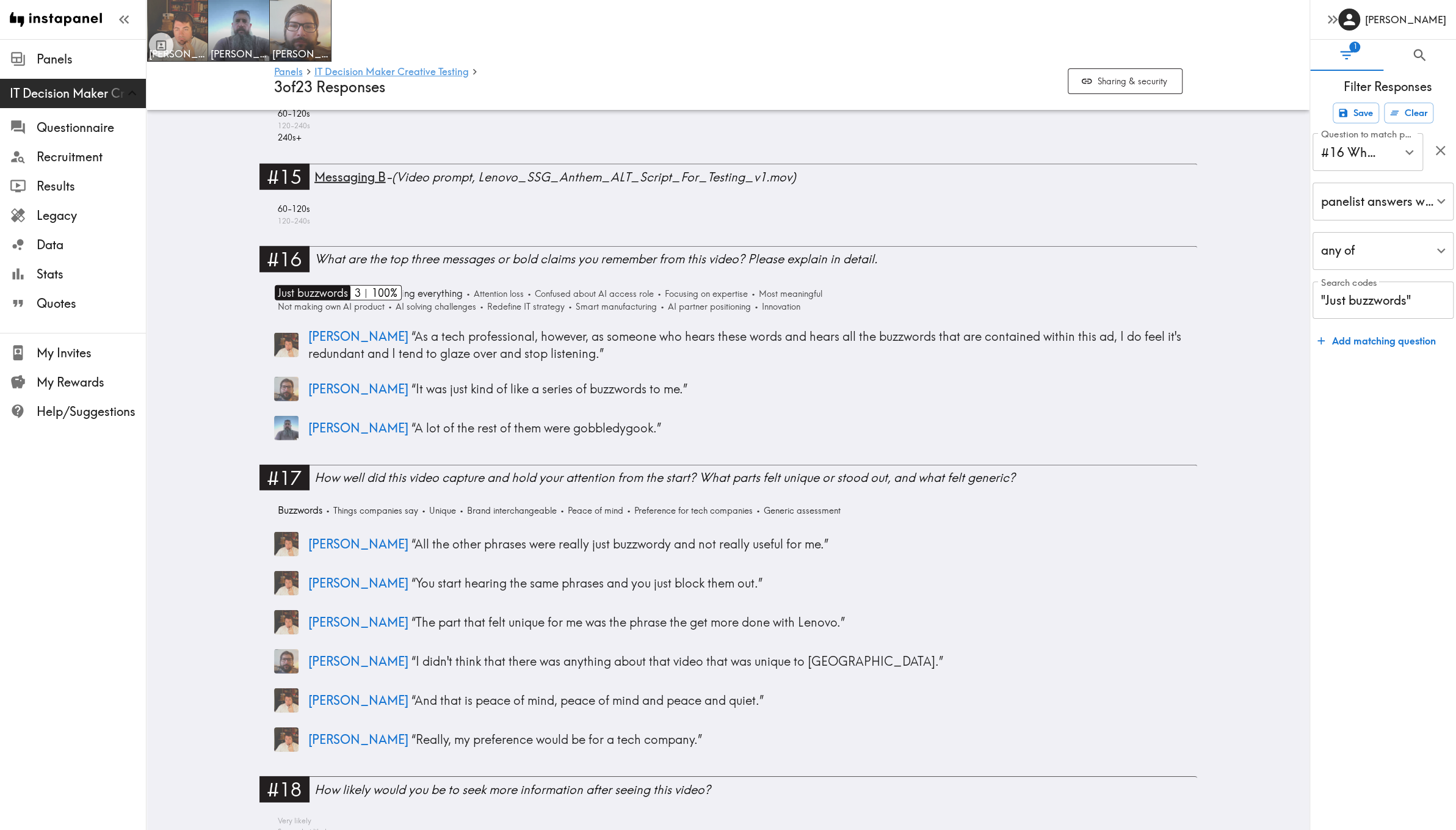
click at [302, 287] on span "Just buzzwords" at bounding box center [311, 293] width 73 height 15
click at [322, 275] on link "#16 What are the top three messages or bold claims you remember from this video…" at bounding box center [728, 263] width 938 height 33
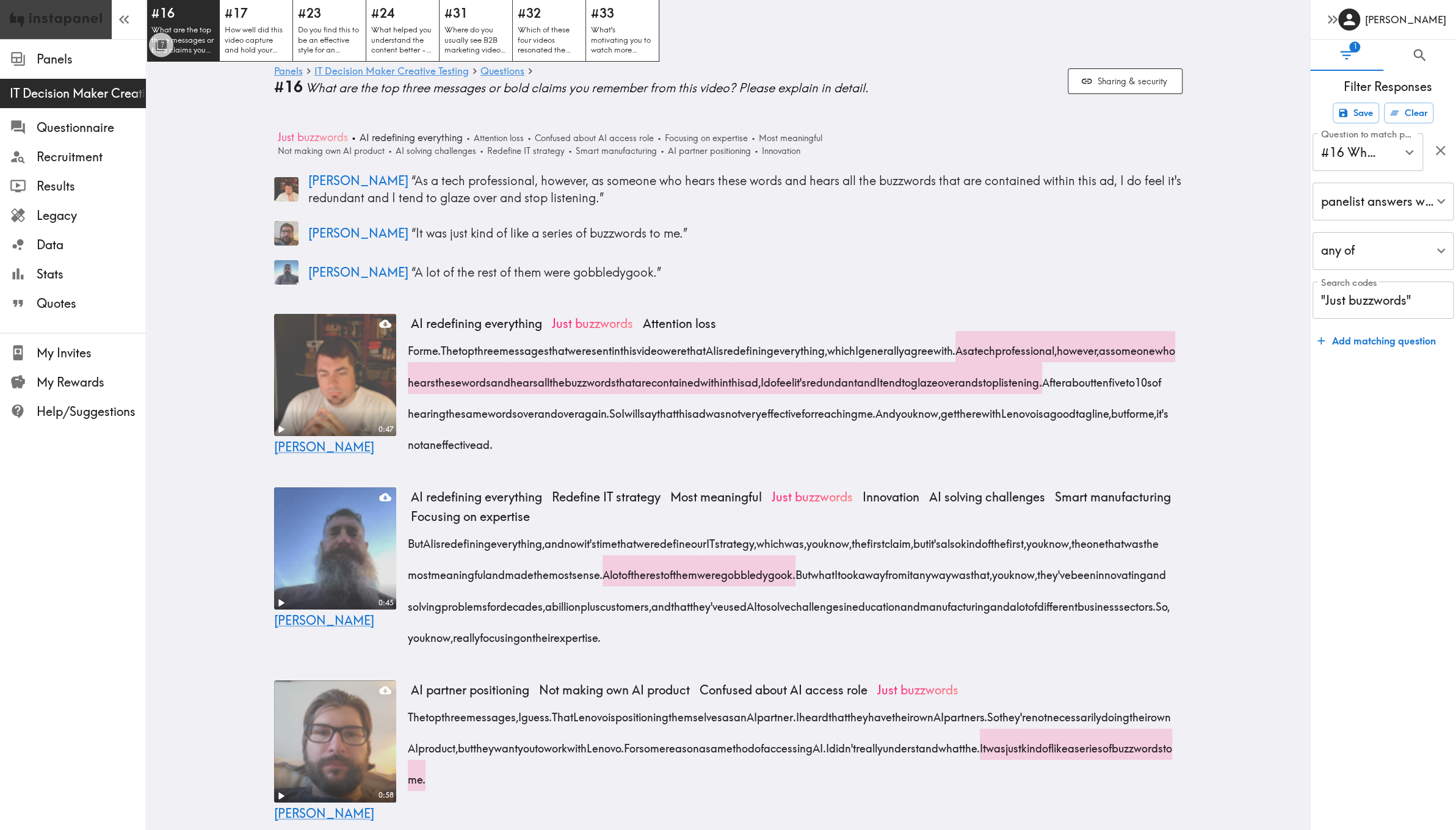
scroll to position [14, 0]
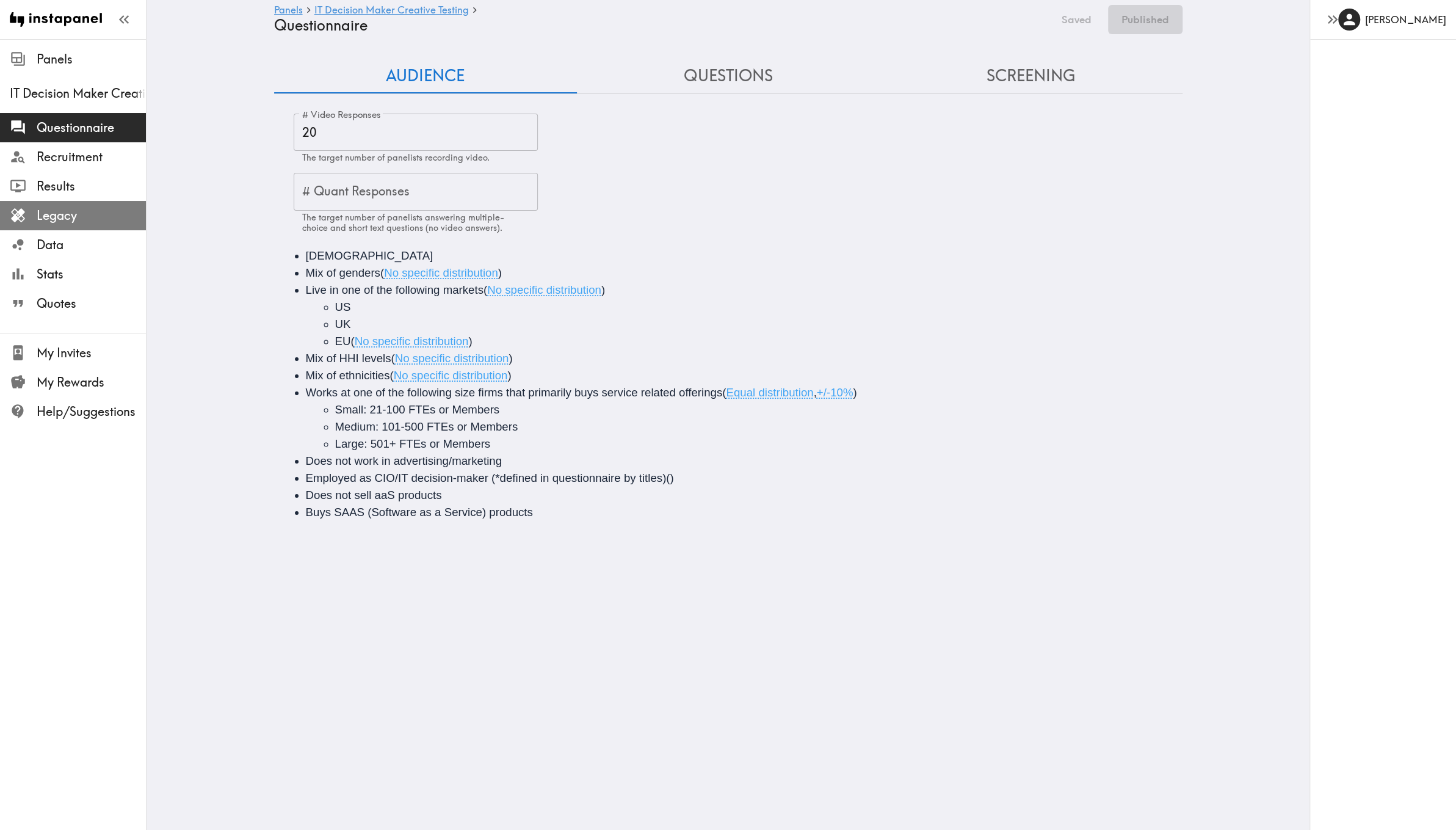
click at [76, 219] on span "Legacy" at bounding box center [91, 215] width 110 height 17
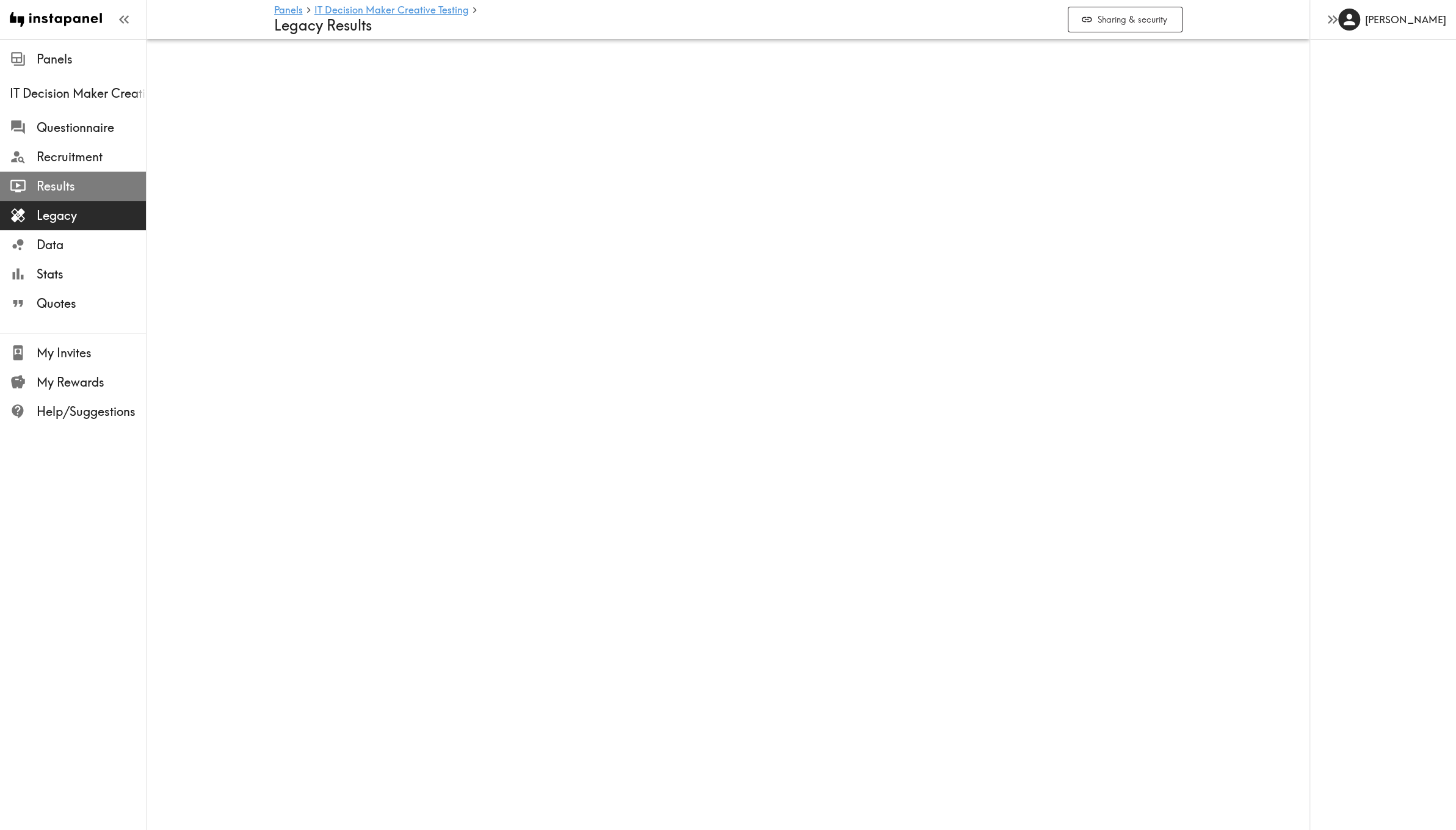
click at [88, 192] on span "Results" at bounding box center [91, 186] width 110 height 17
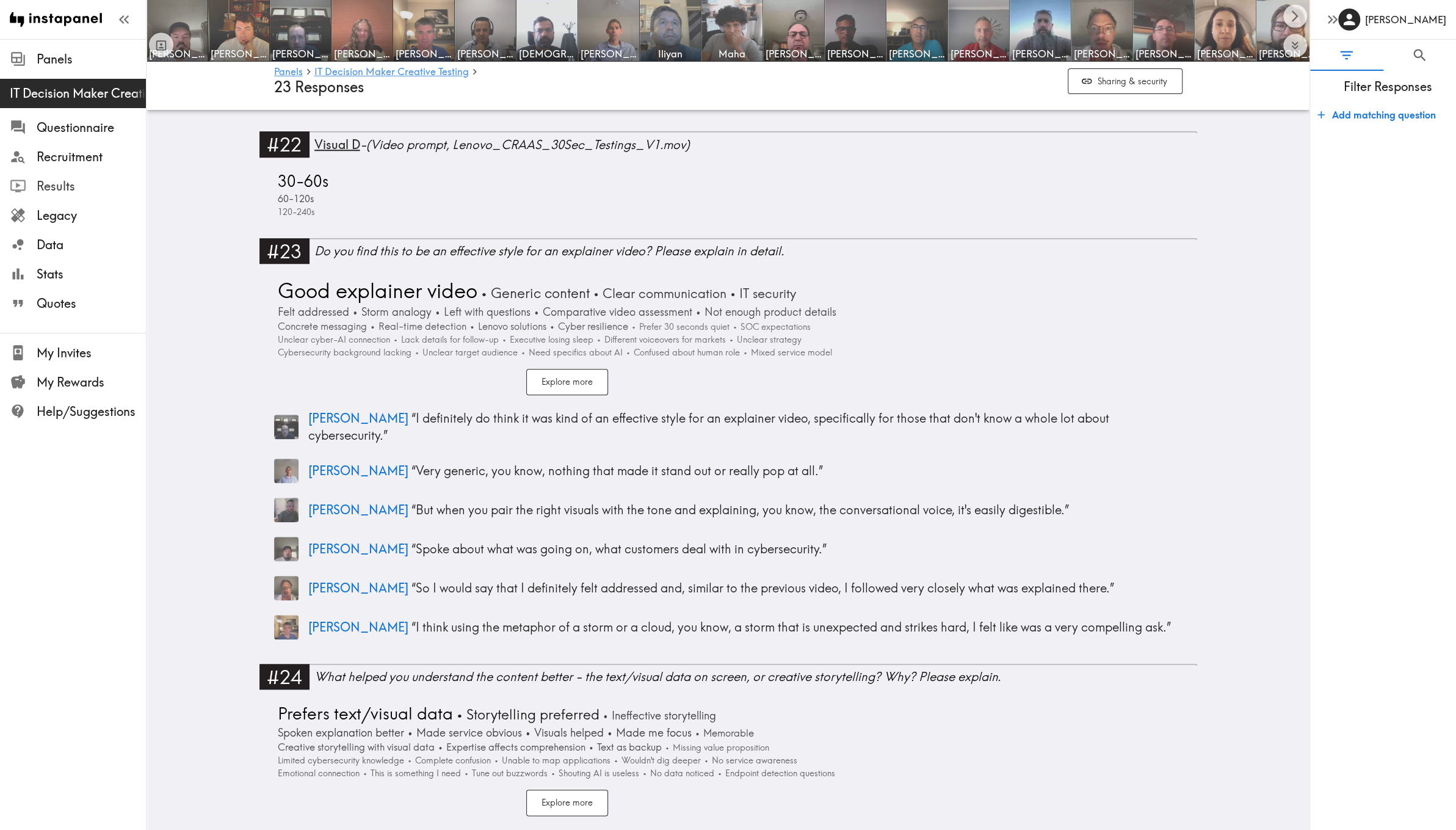
scroll to position [5231, 0]
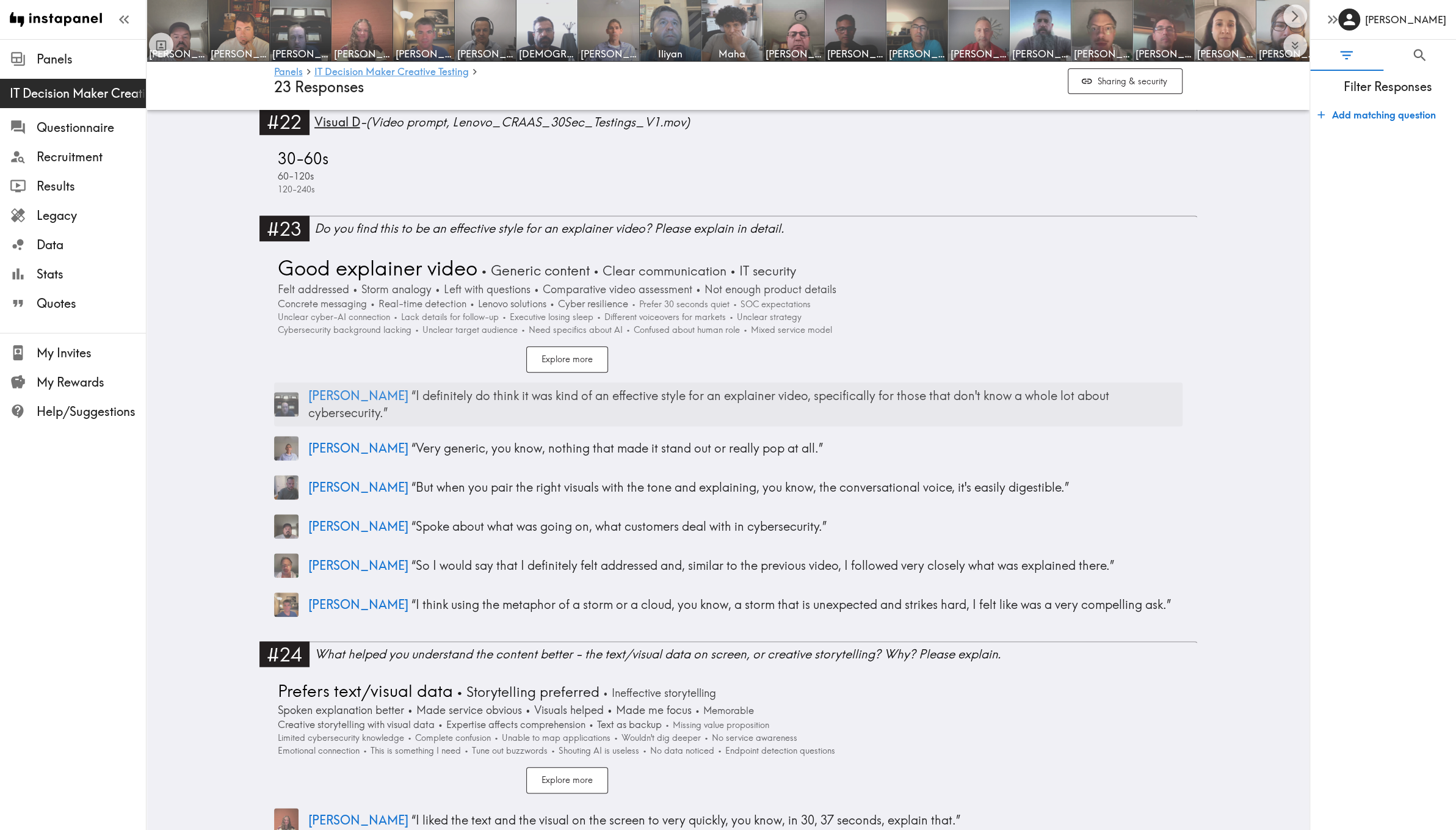
click at [361, 387] on p "Chad “ I definitely do think it was kind of an effective style for an explainer…" at bounding box center [745, 404] width 874 height 34
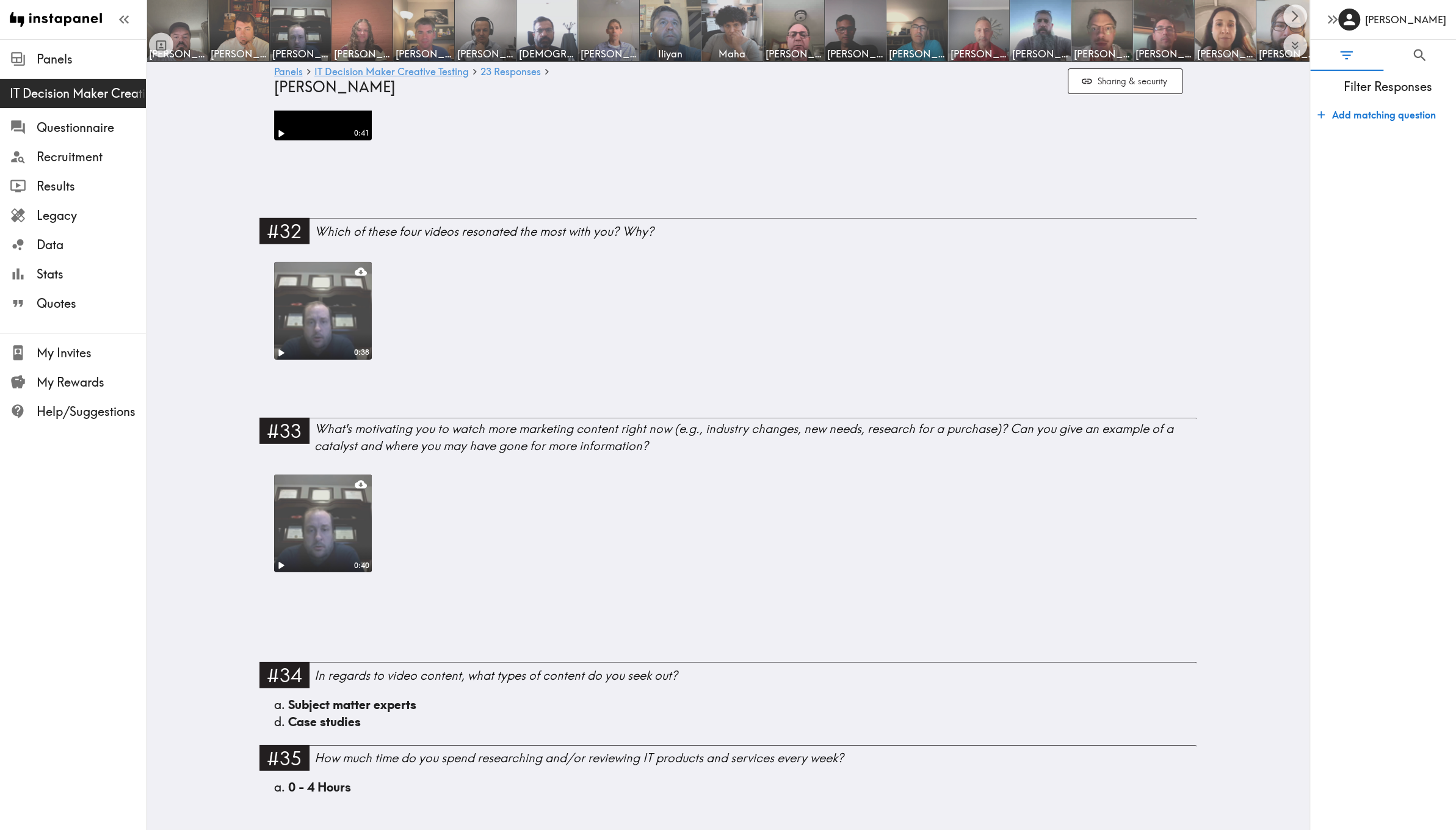
scroll to position [2245, 0]
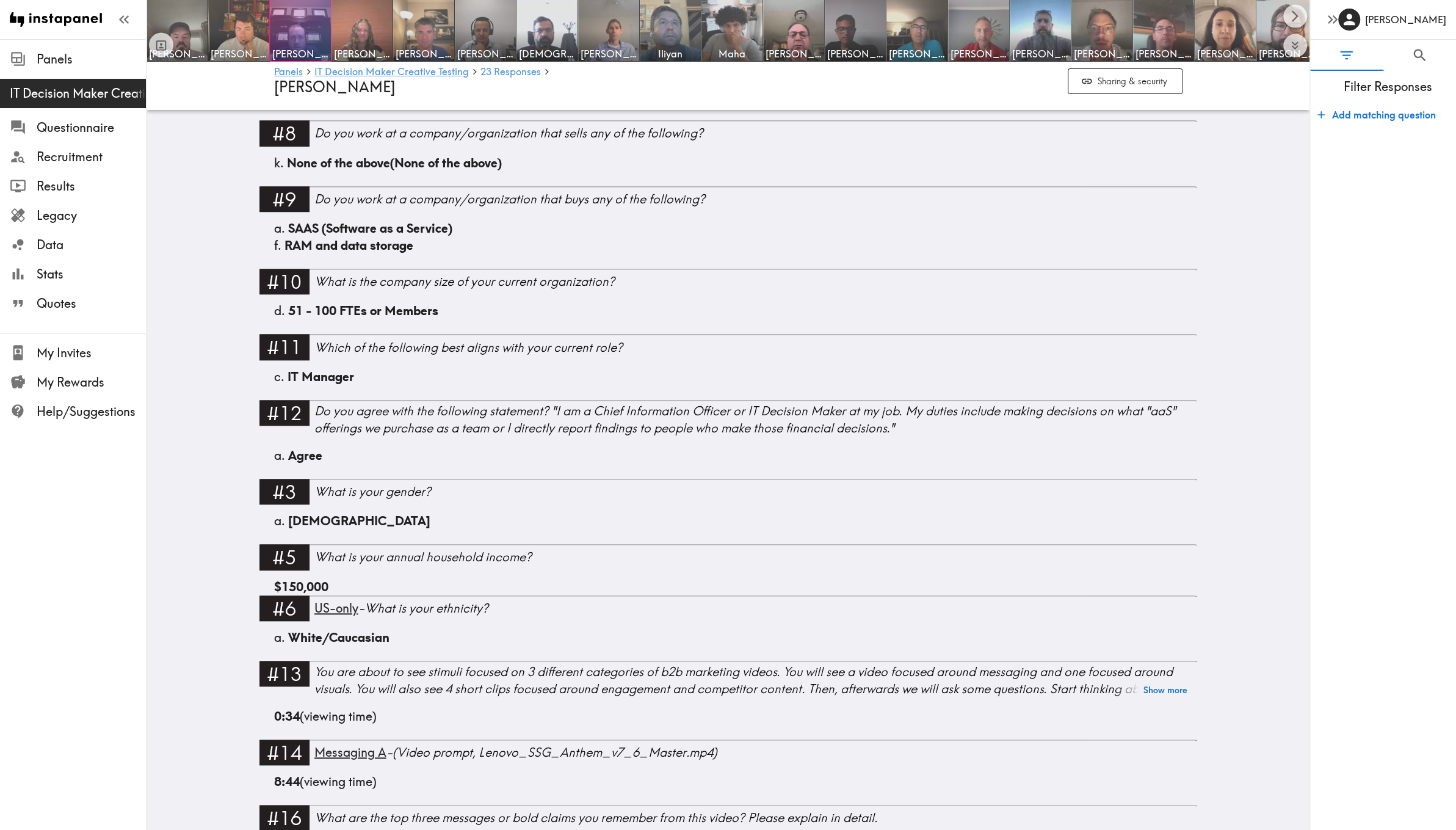
scroll to position [860, 0]
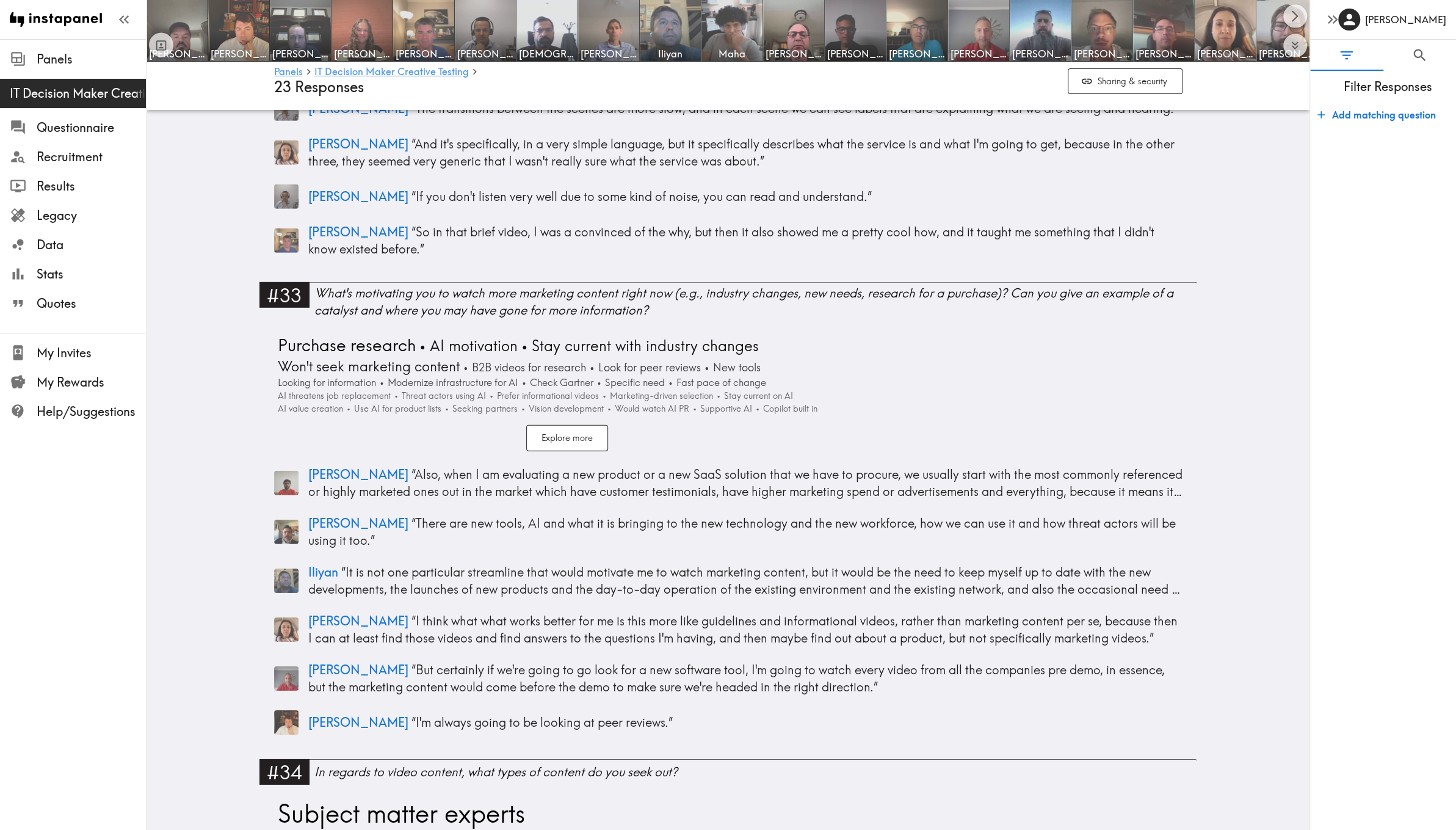
scroll to position [7642, 0]
click at [92, 215] on span "Legacy" at bounding box center [91, 215] width 110 height 17
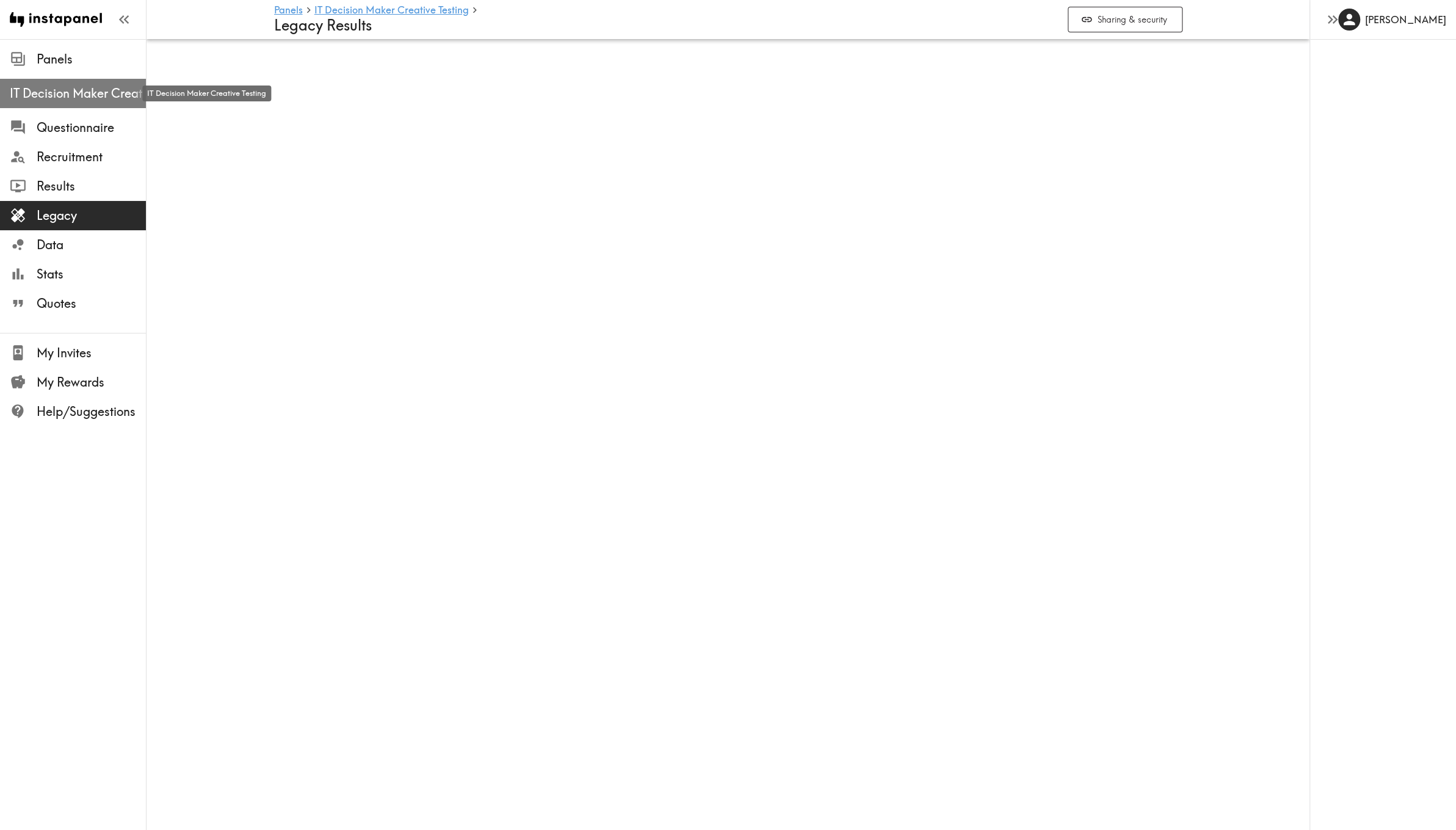
click at [55, 95] on span "IT Decision Maker Creative Testing" at bounding box center [78, 93] width 136 height 17
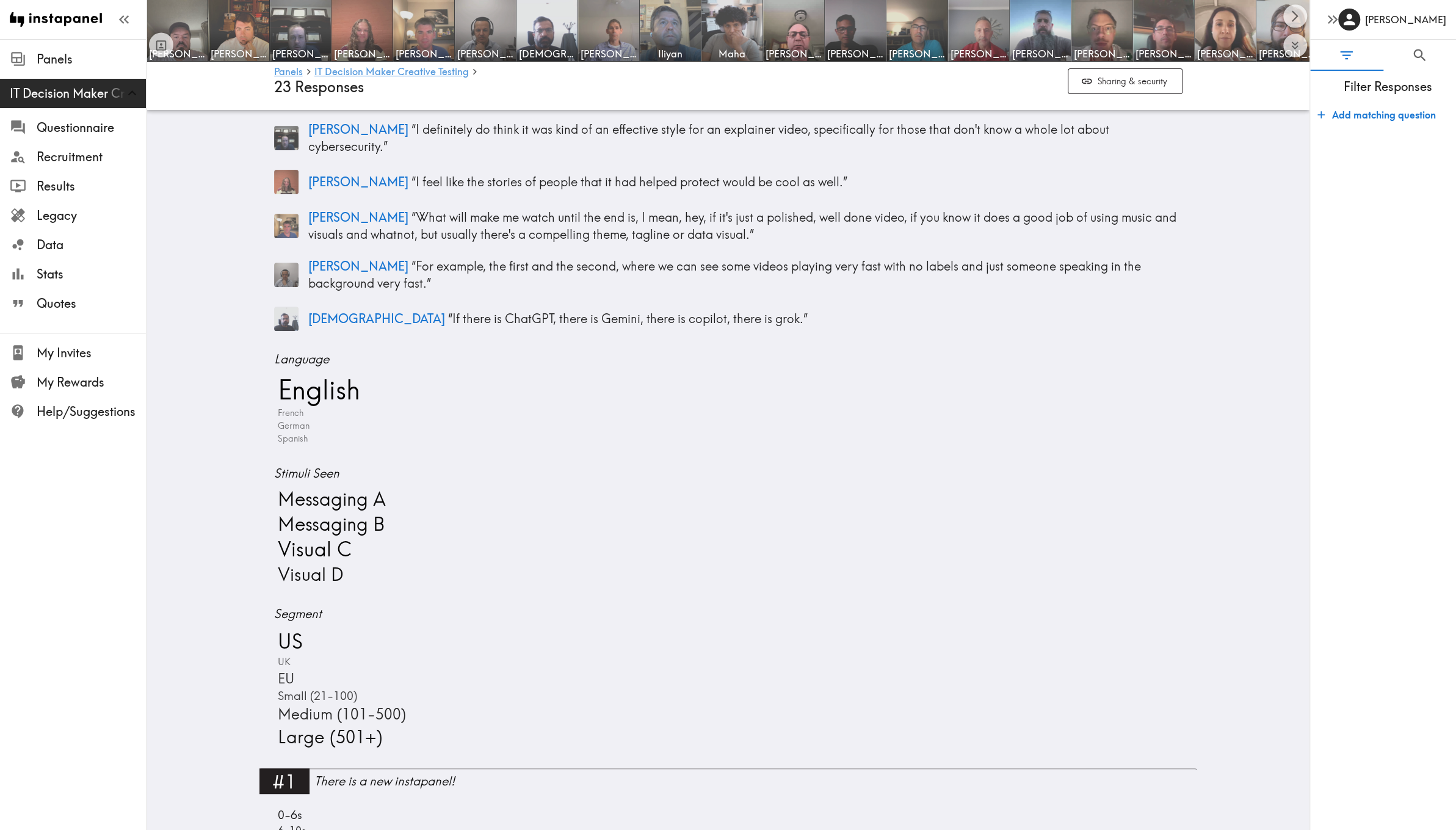
scroll to position [294, 0]
click at [306, 487] on span "Messaging A" at bounding box center [330, 497] width 111 height 25
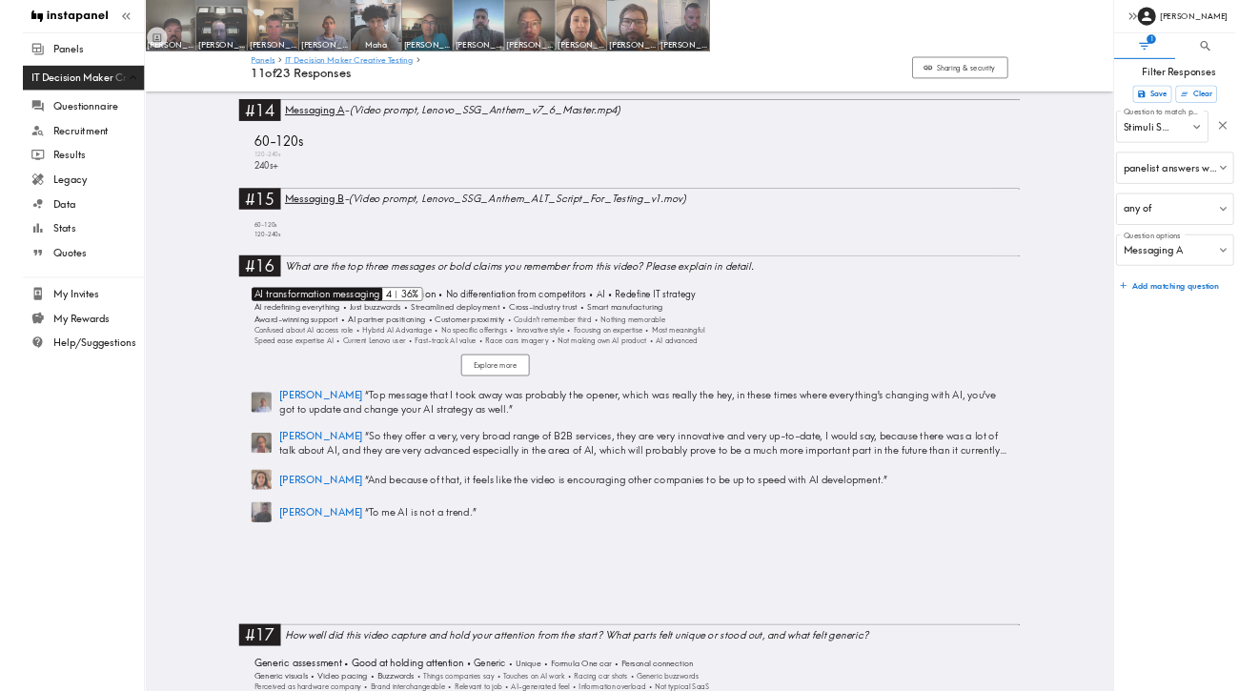
scroll to position [5198, 0]
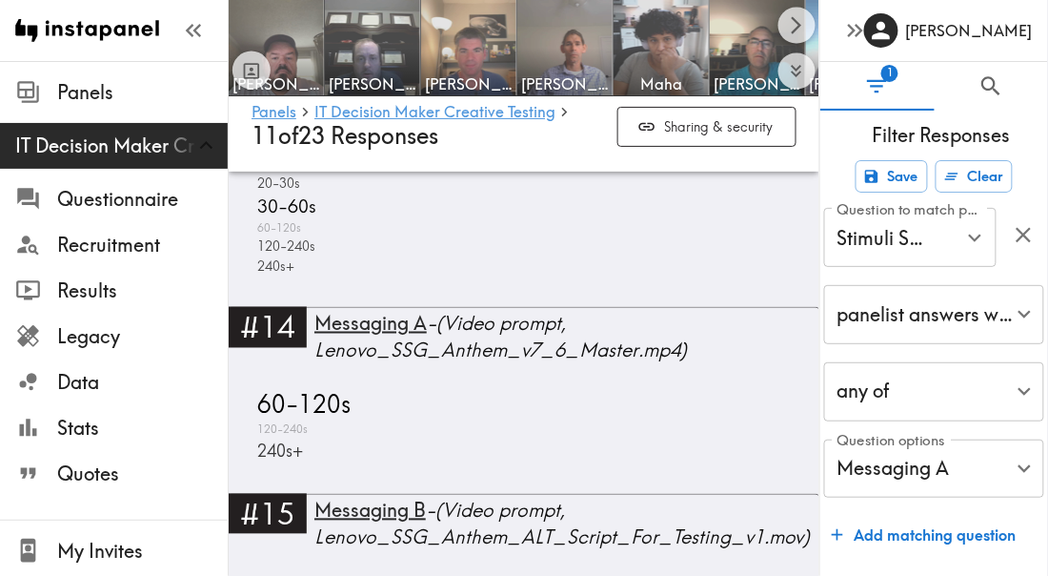
click at [665, 271] on div "6-10s 10-20s 20-30s 30-60s 60-120s 120-240s 240s+" at bounding box center [524, 203] width 545 height 148
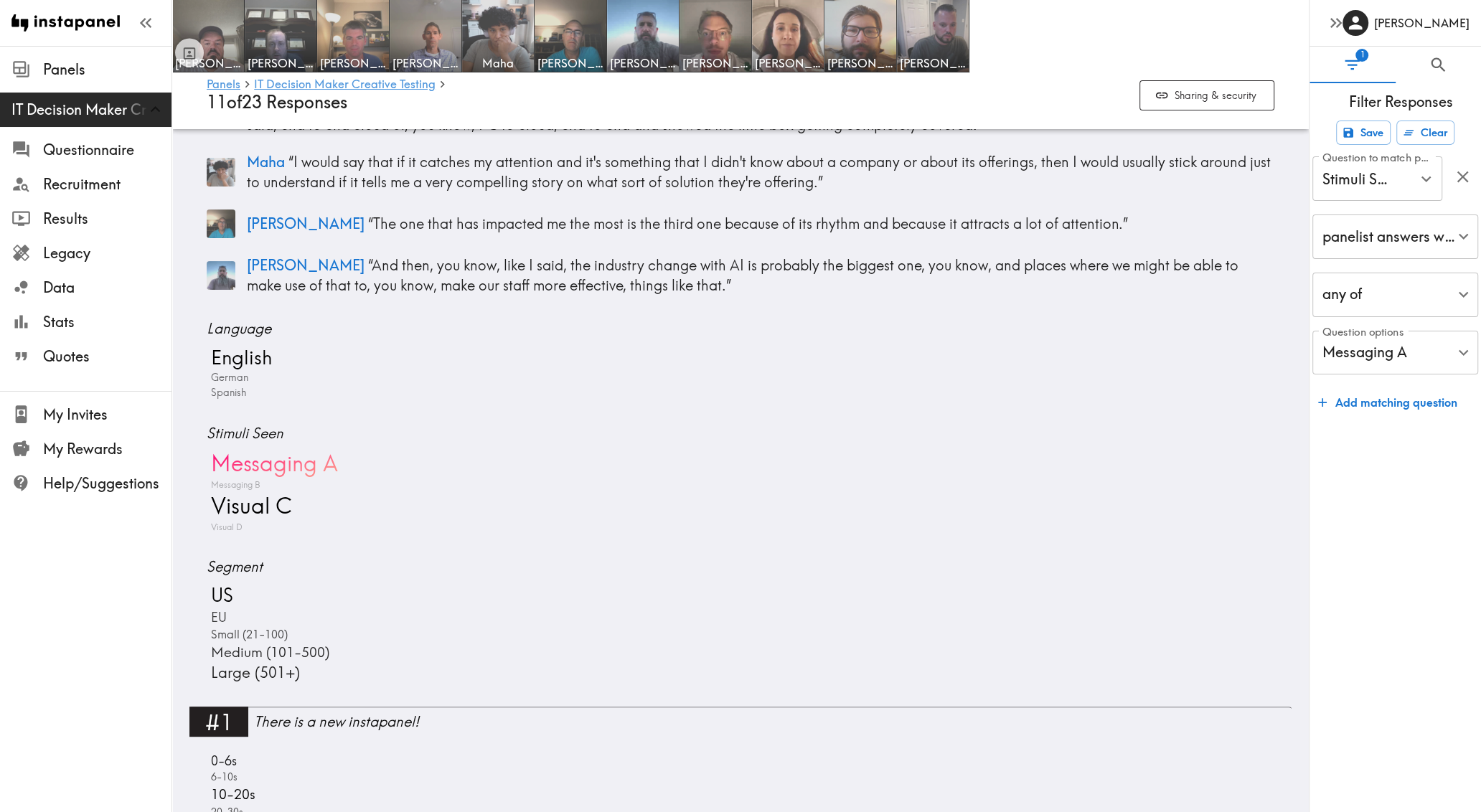
scroll to position [440, 0]
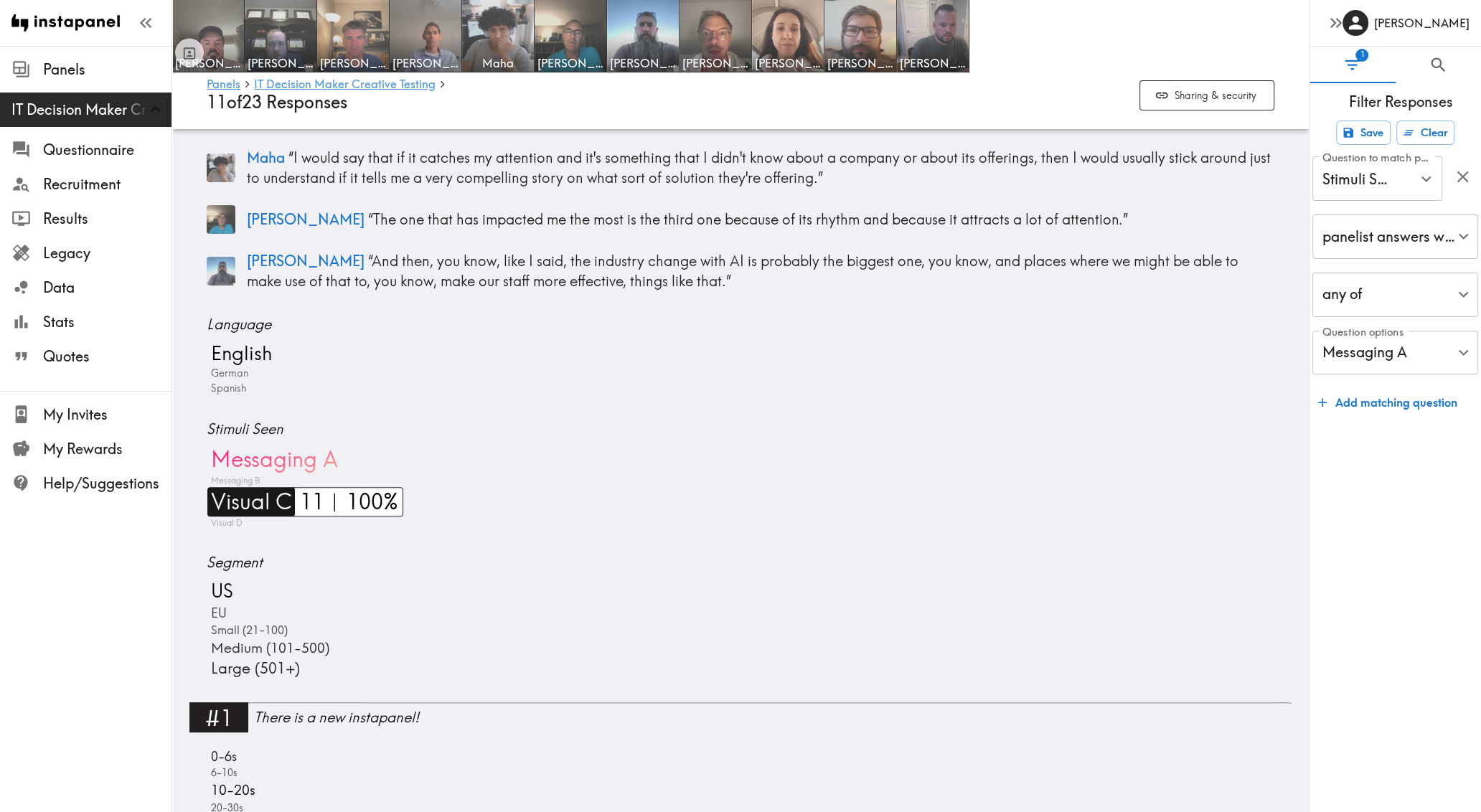
click at [249, 496] on span "Visual C" at bounding box center [249, 501] width 84 height 29
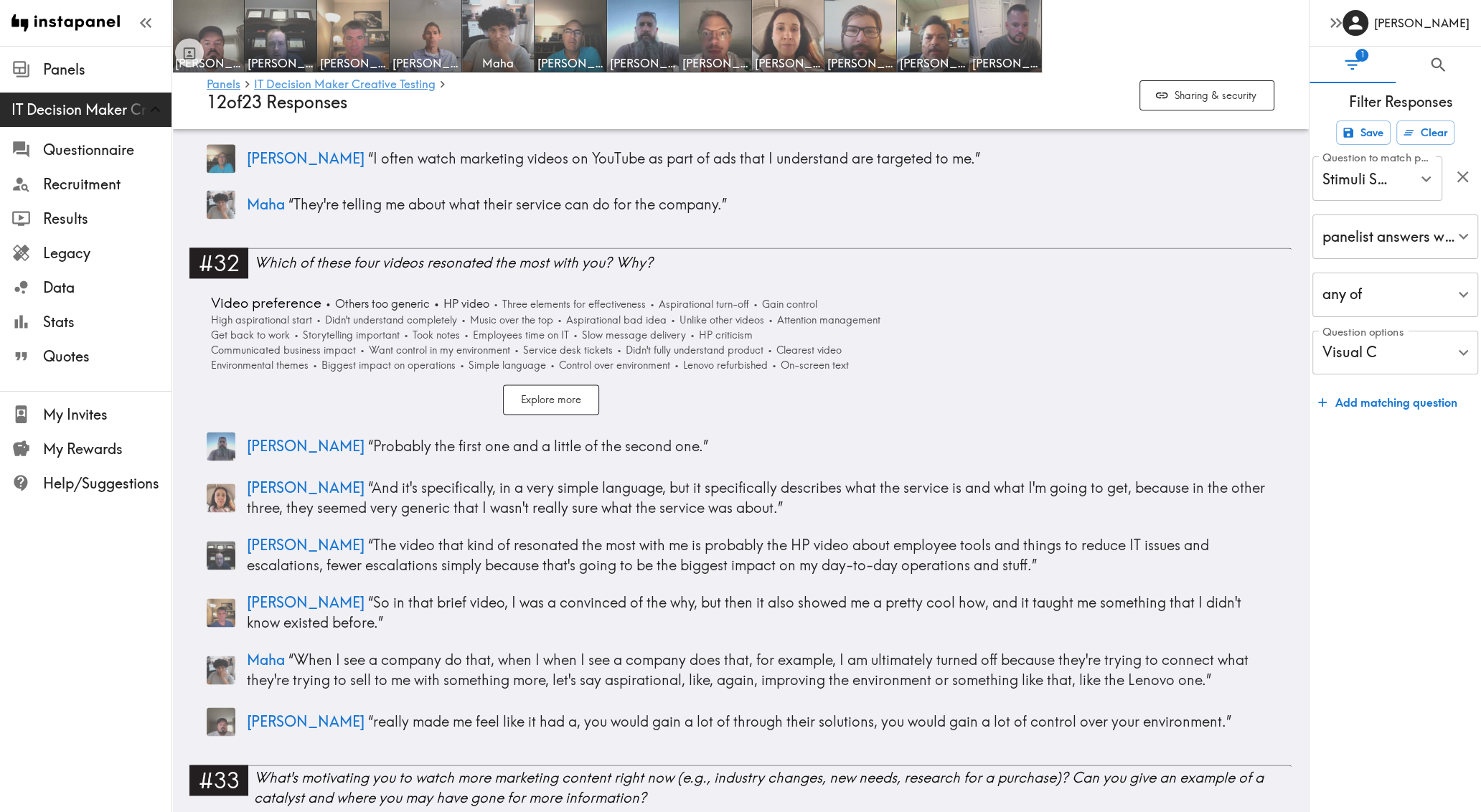
scroll to position [7985, 0]
